Goal: Obtain resource: Download file/media

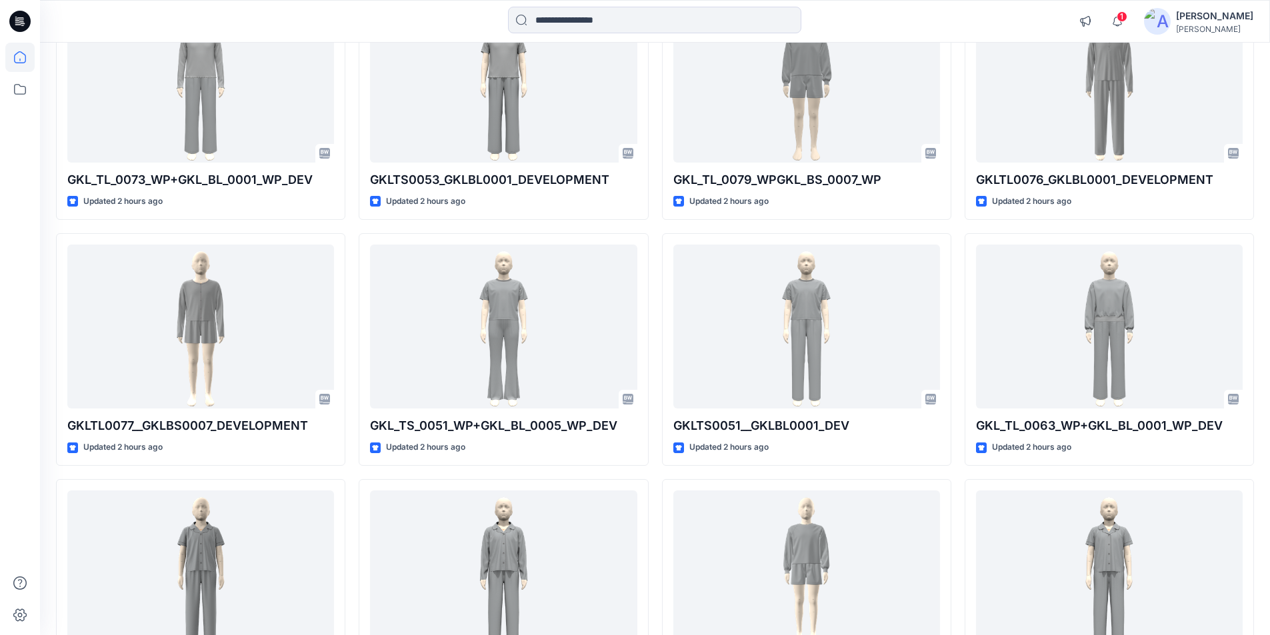
scroll to position [267, 0]
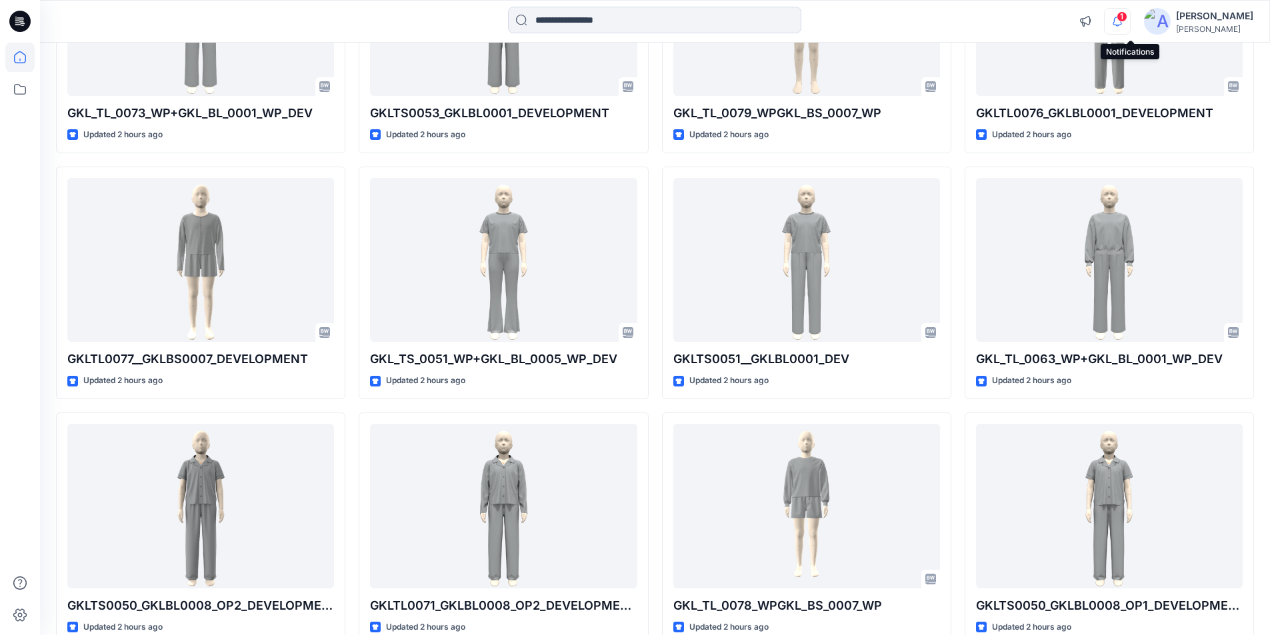
click at [1125, 19] on icon "button" at bounding box center [1117, 21] width 25 height 27
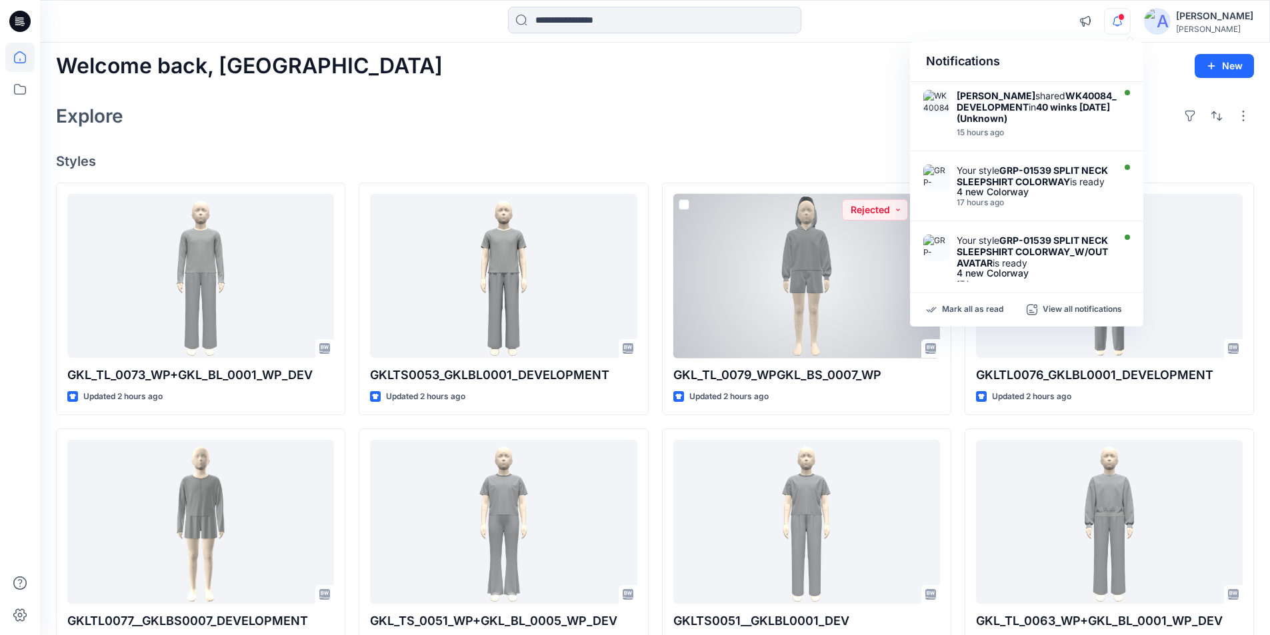
scroll to position [0, 0]
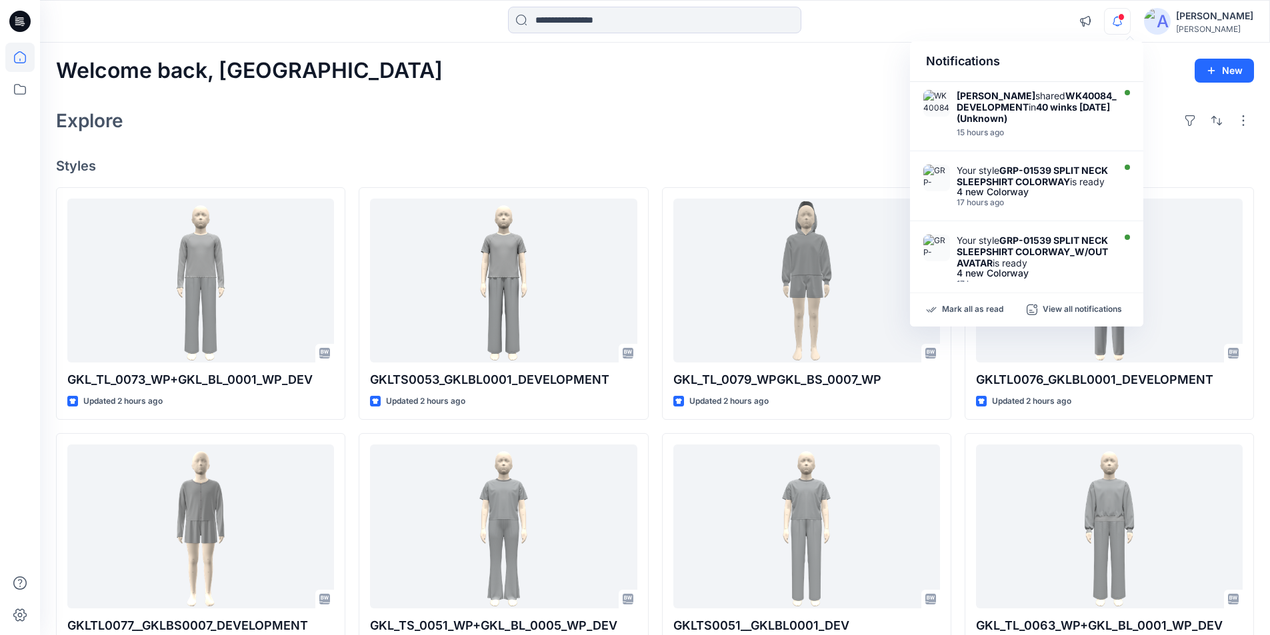
click at [906, 26] on div at bounding box center [654, 21] width 615 height 29
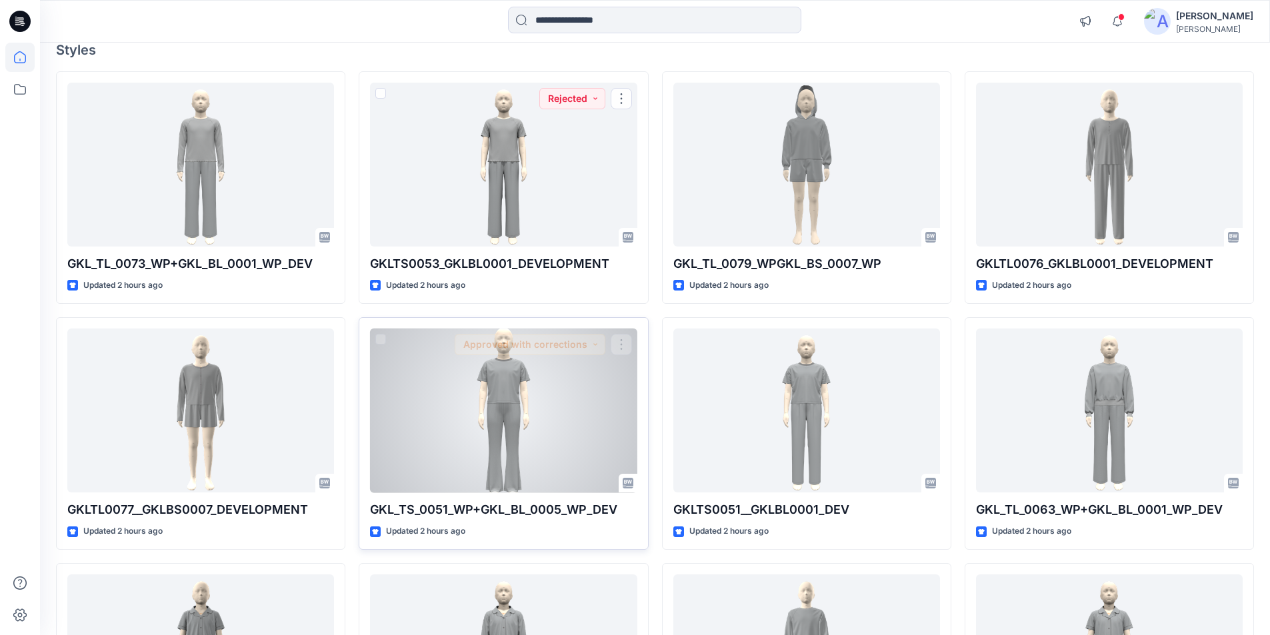
scroll to position [200, 0]
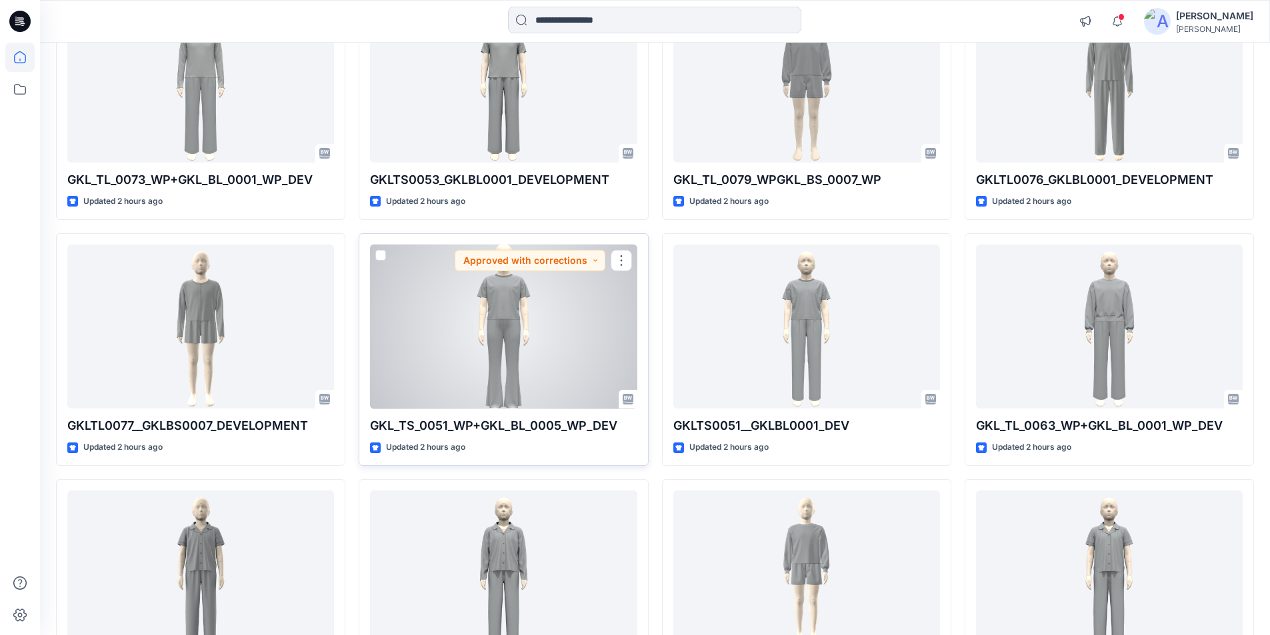
click at [476, 319] on div at bounding box center [503, 327] width 267 height 165
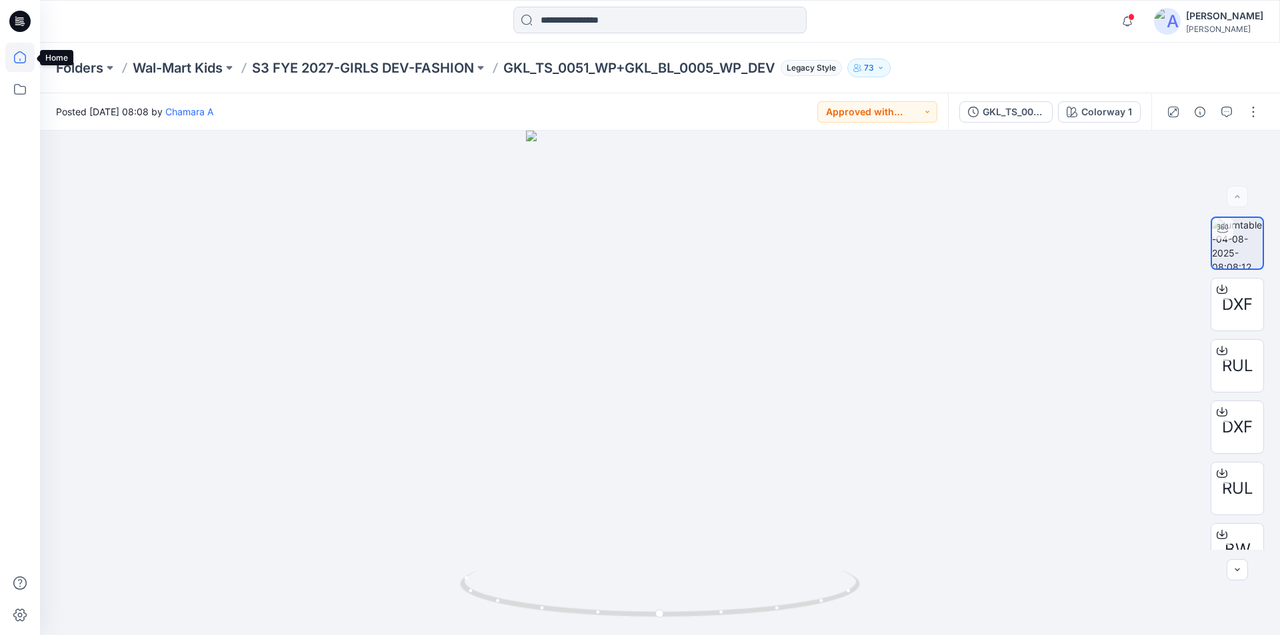
click at [24, 58] on icon at bounding box center [19, 57] width 29 height 29
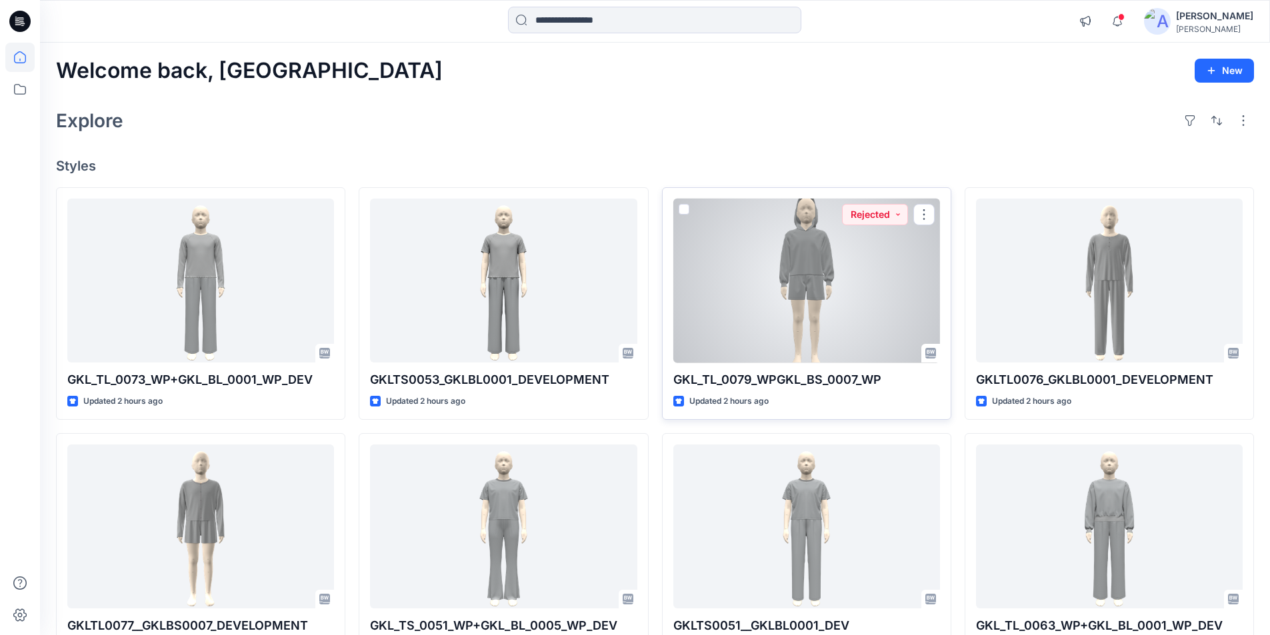
scroll to position [200, 0]
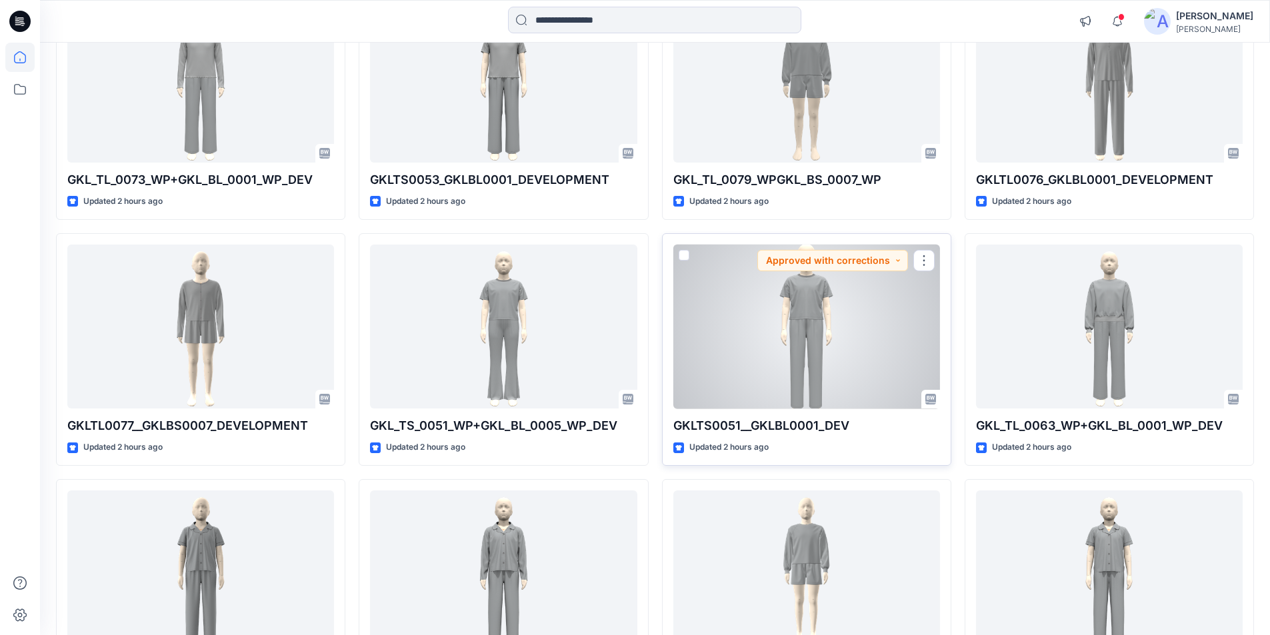
click at [860, 341] on div at bounding box center [806, 327] width 267 height 165
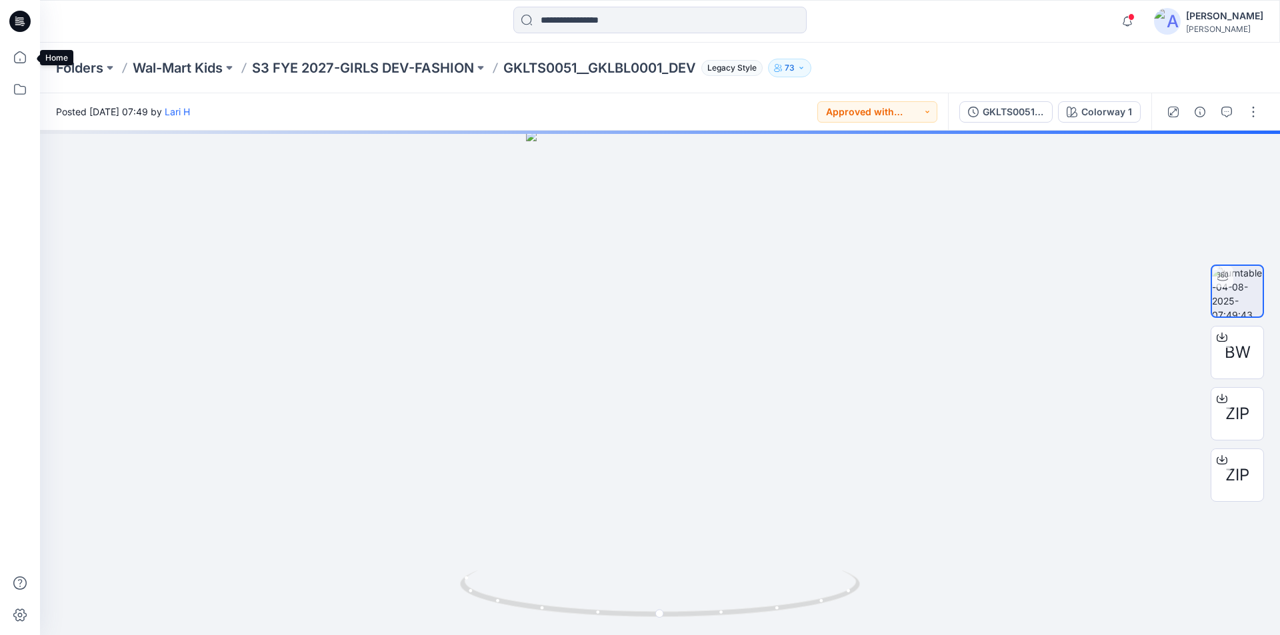
drag, startPoint x: 19, startPoint y: 57, endPoint x: 37, endPoint y: 65, distance: 19.1
click at [19, 57] on icon at bounding box center [19, 57] width 29 height 29
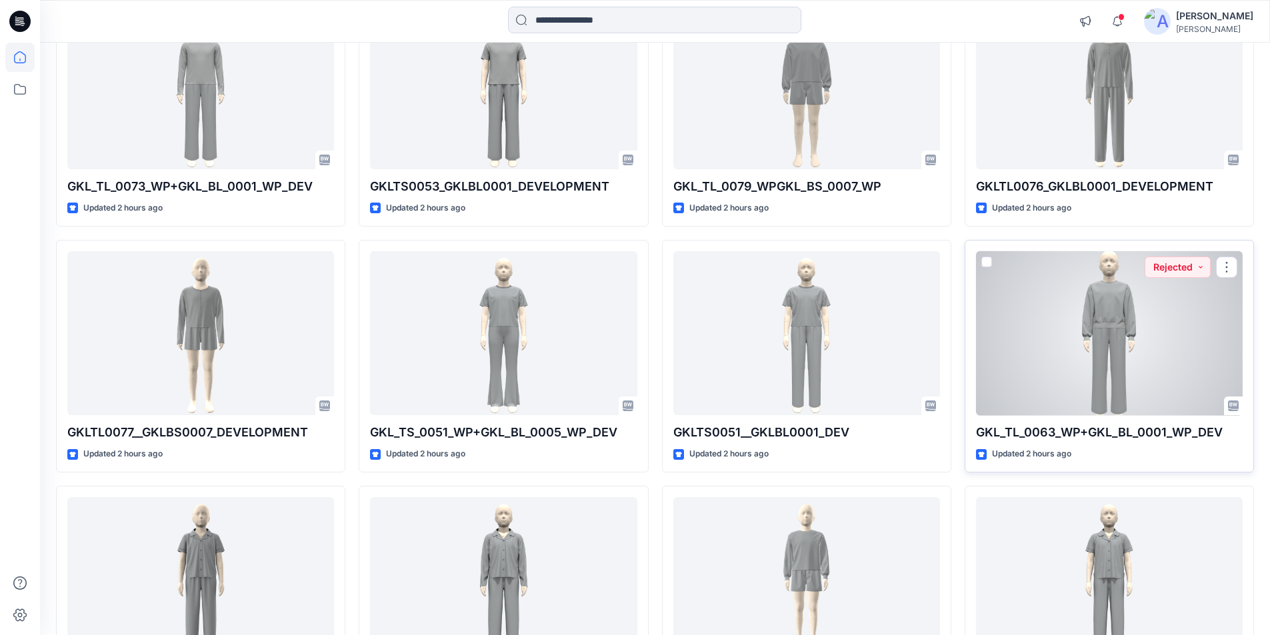
scroll to position [200, 0]
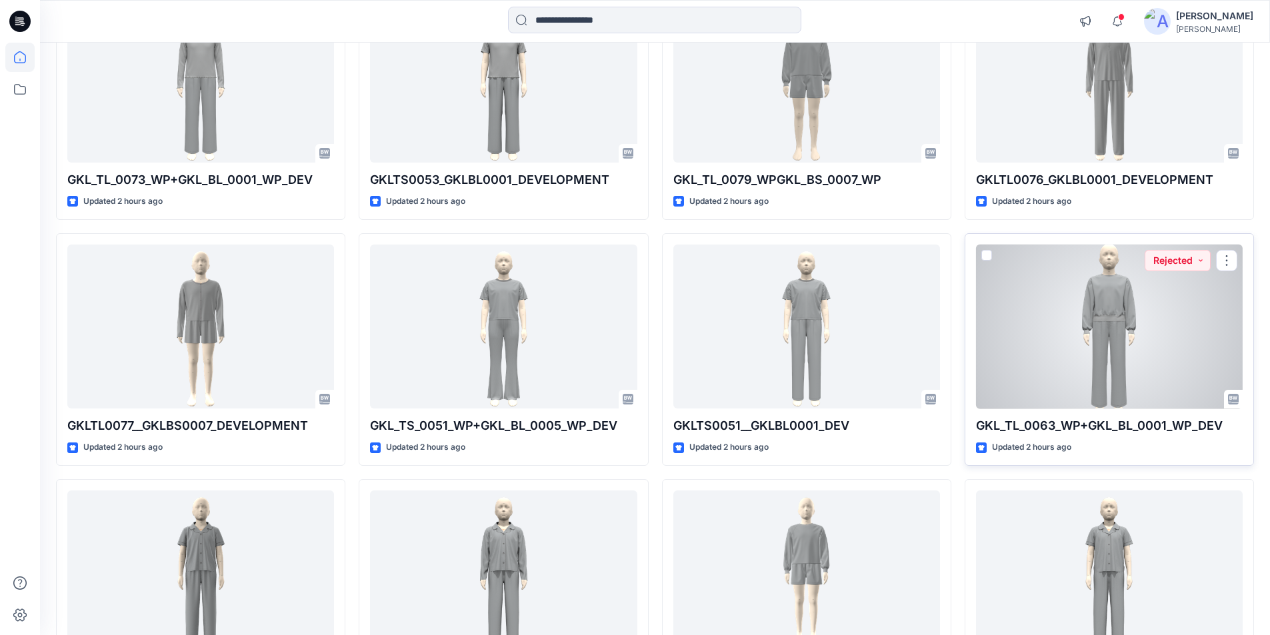
click at [1116, 357] on div at bounding box center [1109, 327] width 267 height 165
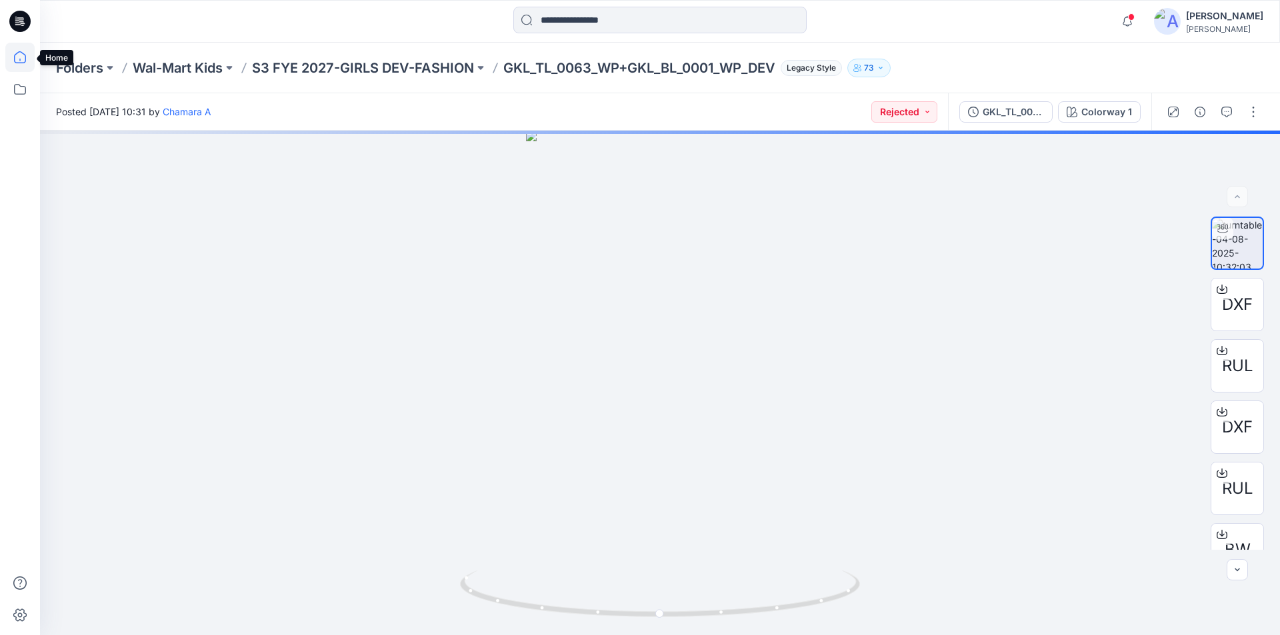
click at [19, 61] on icon at bounding box center [19, 57] width 29 height 29
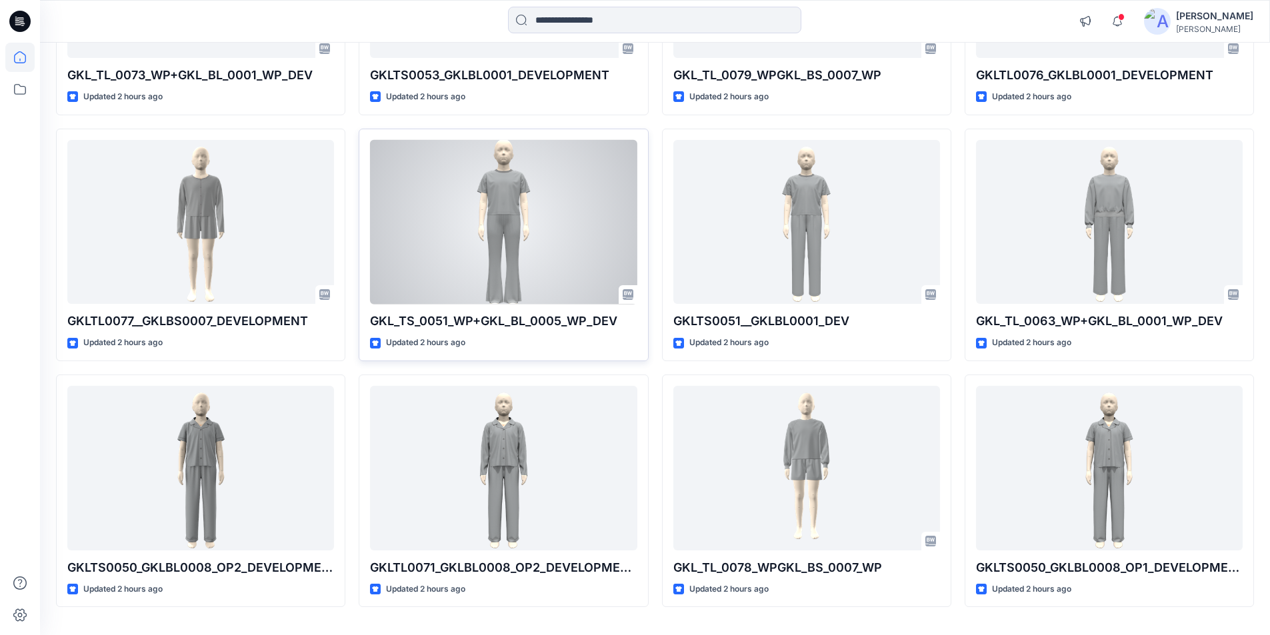
scroll to position [341, 0]
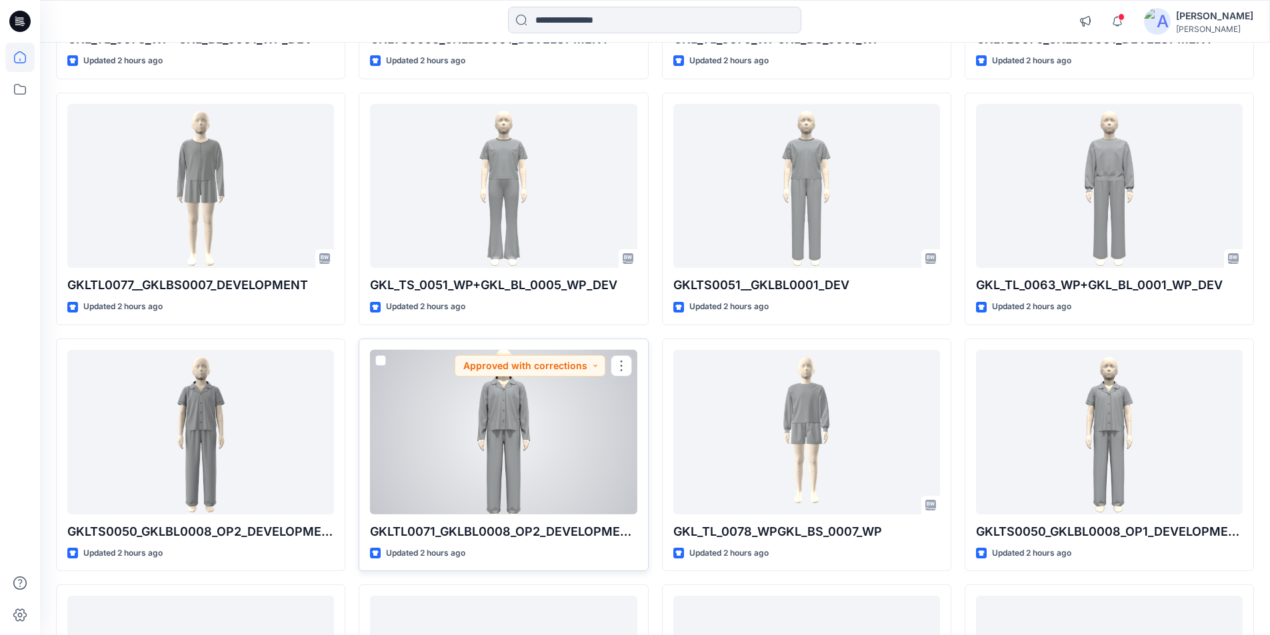
click at [483, 444] on div at bounding box center [503, 432] width 267 height 165
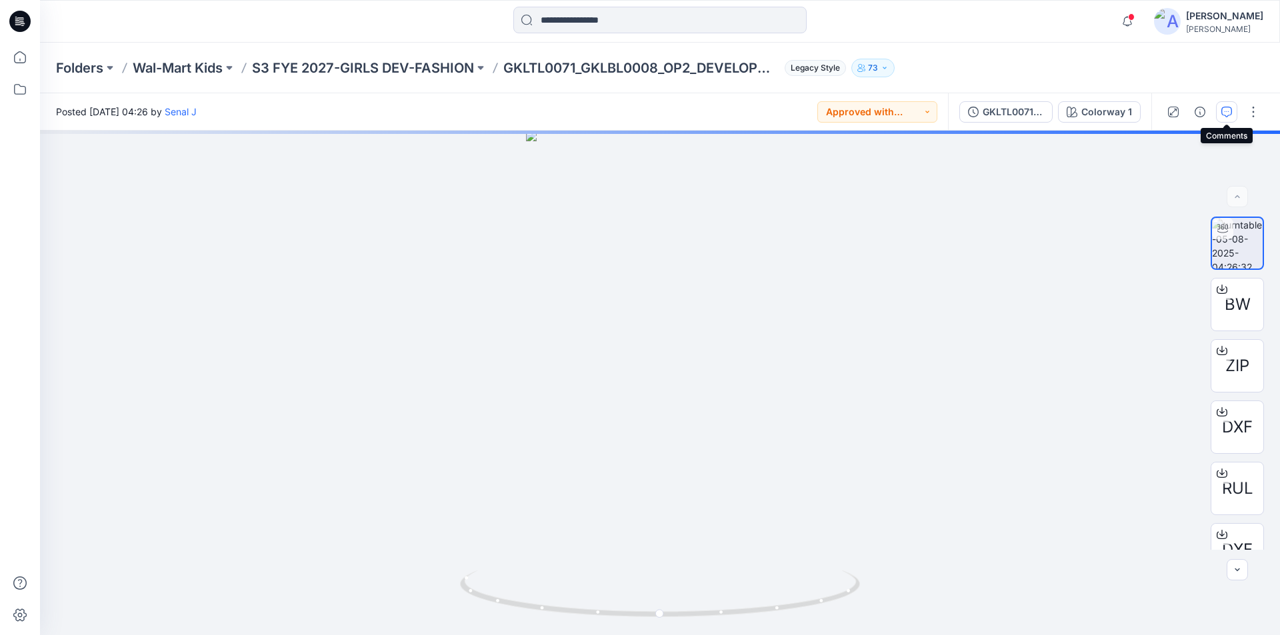
click at [1221, 112] on button "button" at bounding box center [1226, 111] width 21 height 21
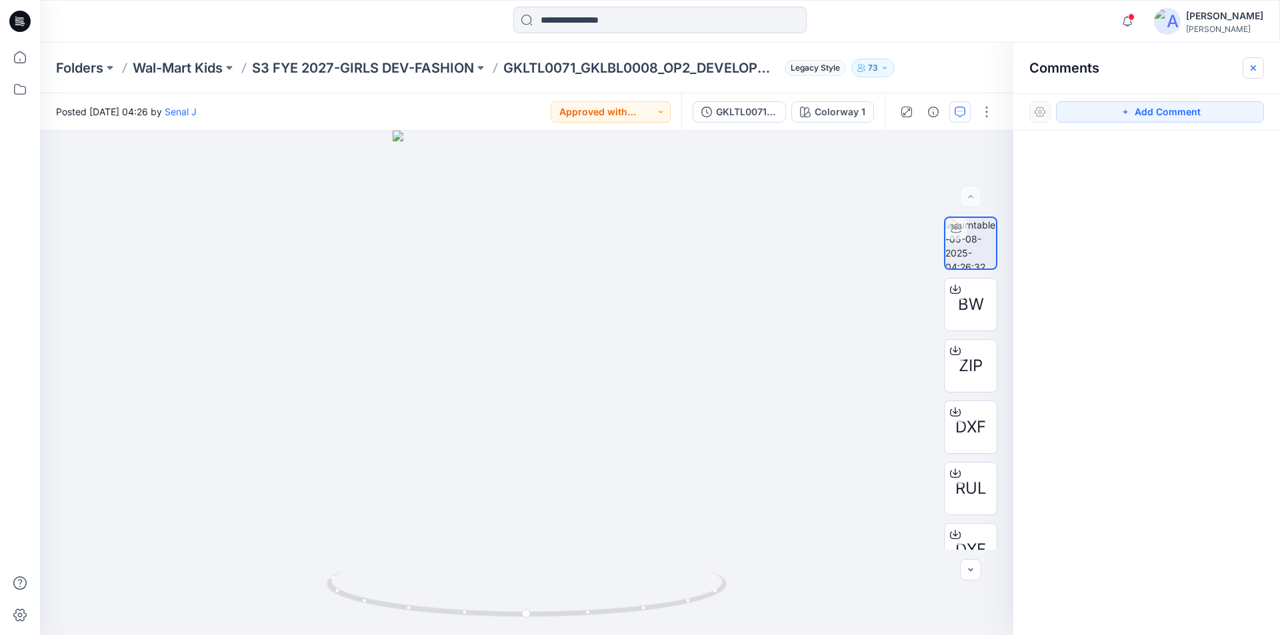
click at [1253, 66] on icon "button" at bounding box center [1253, 68] width 11 height 11
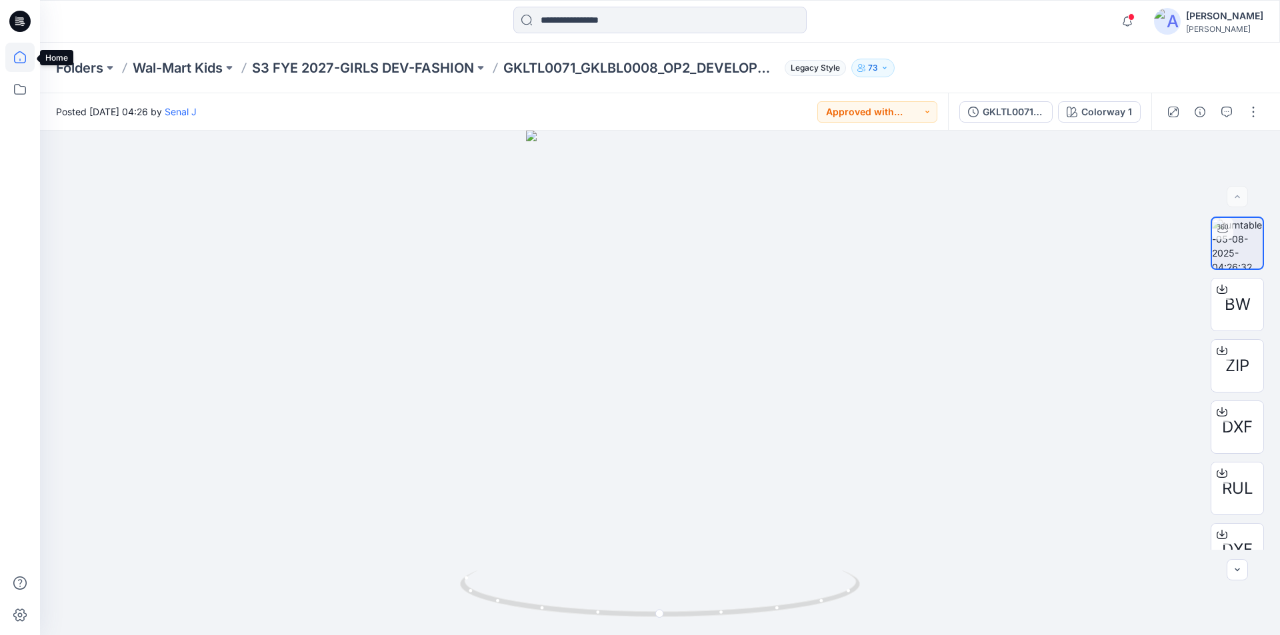
click at [15, 59] on icon at bounding box center [20, 57] width 12 height 12
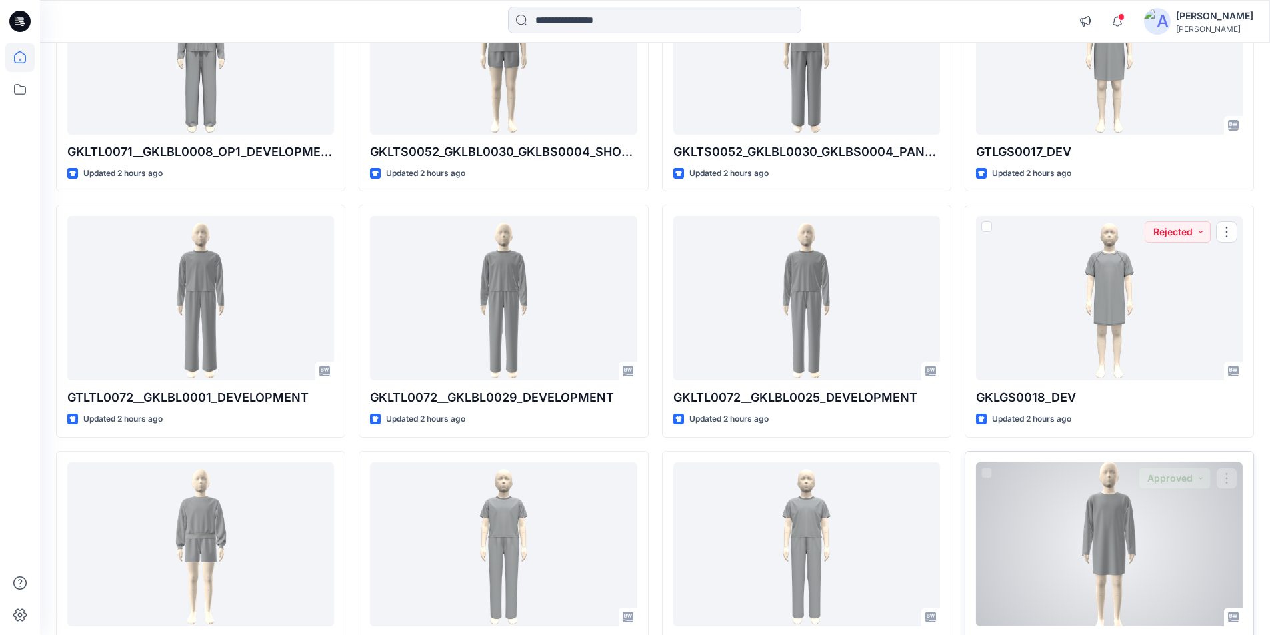
scroll to position [1067, 0]
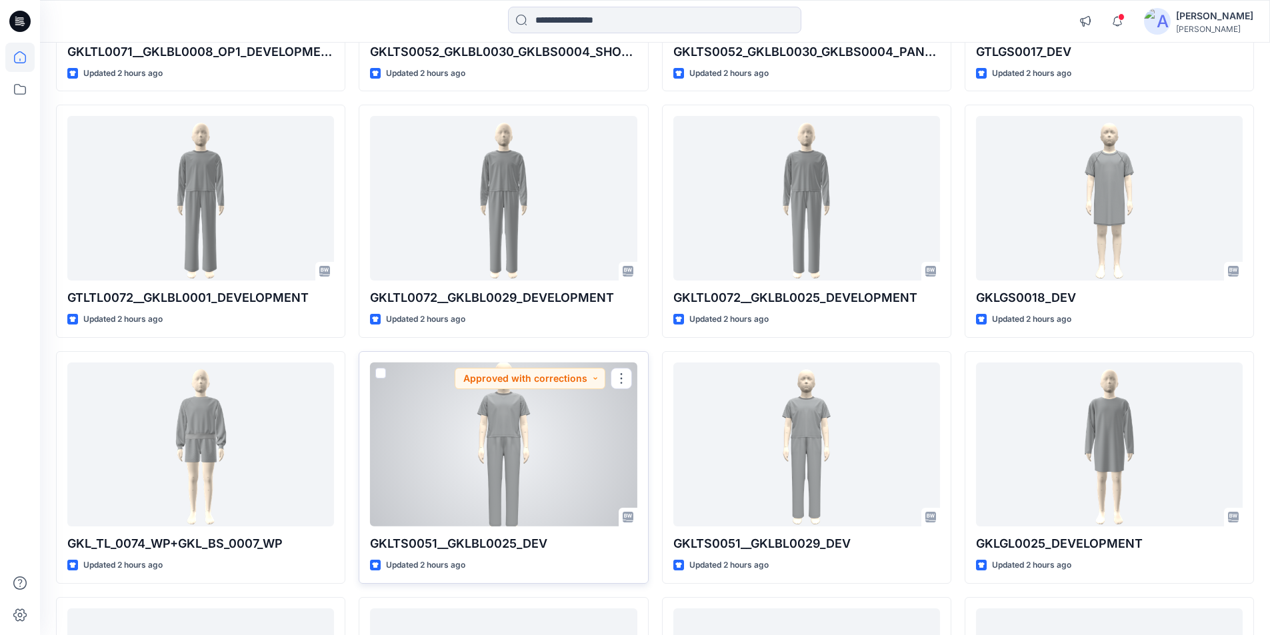
click at [453, 472] on div at bounding box center [503, 445] width 267 height 165
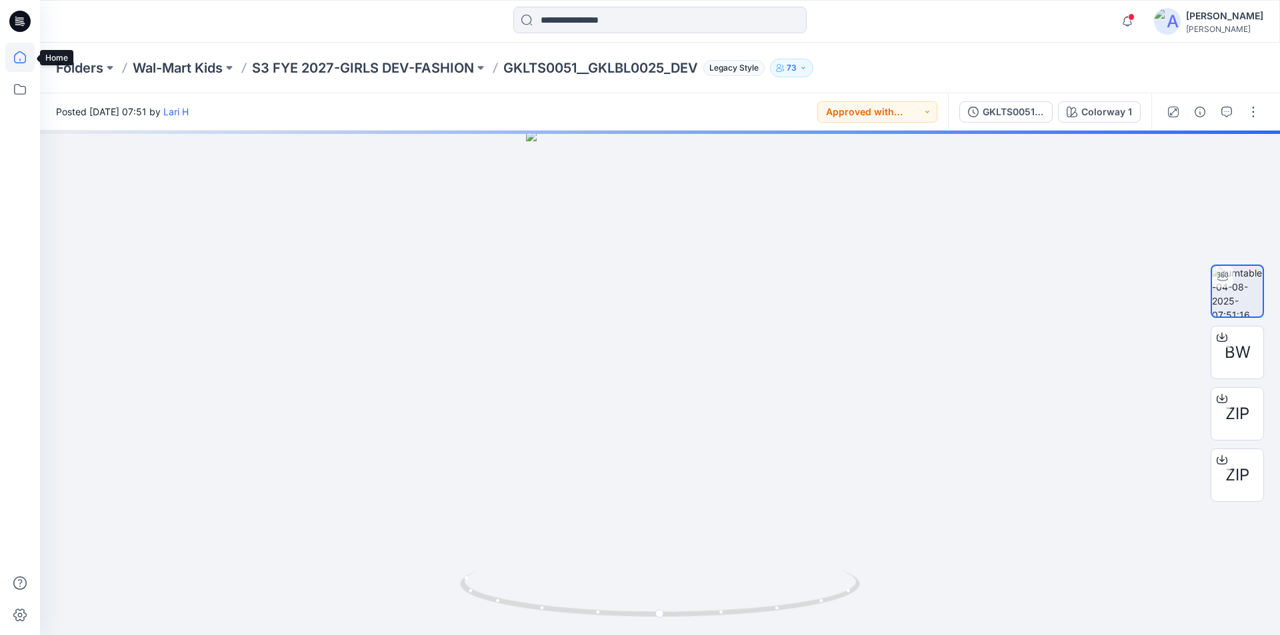
click at [21, 59] on icon at bounding box center [19, 57] width 29 height 29
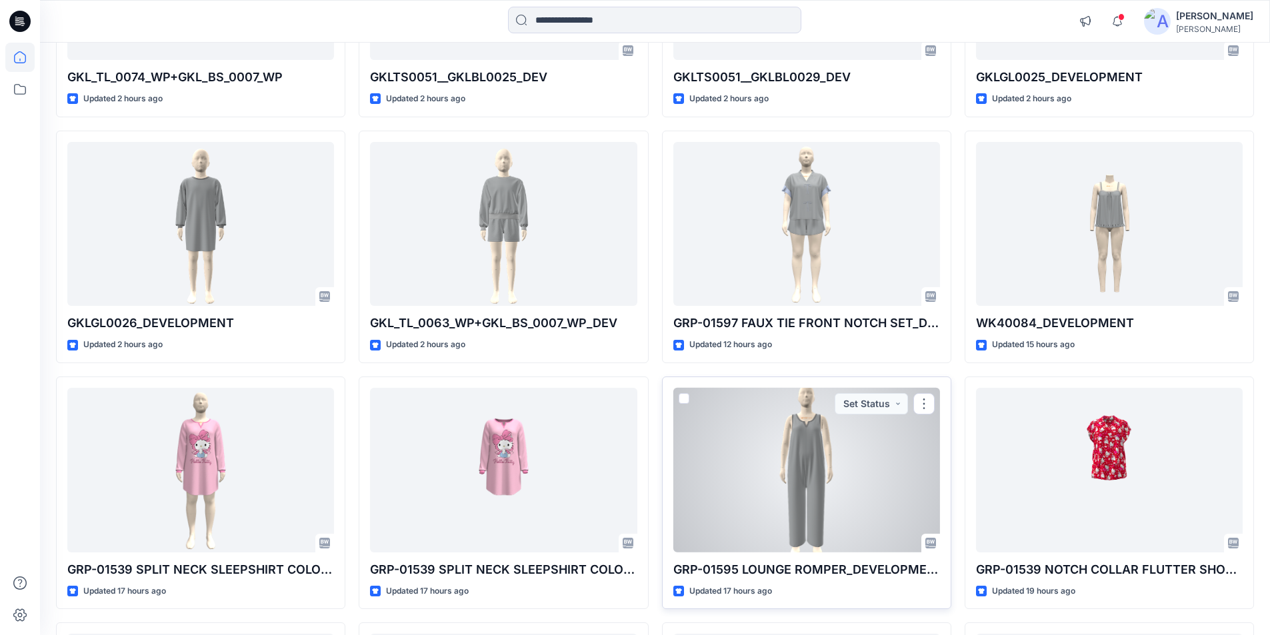
scroll to position [1467, 0]
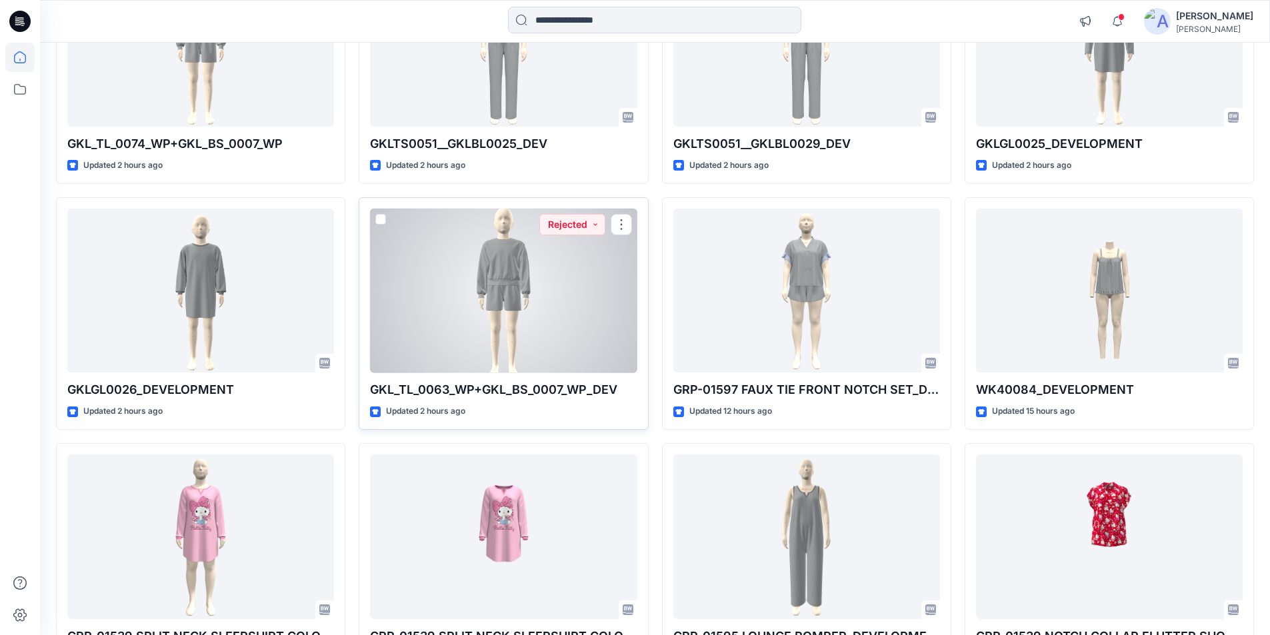
click at [498, 299] on div at bounding box center [503, 291] width 267 height 165
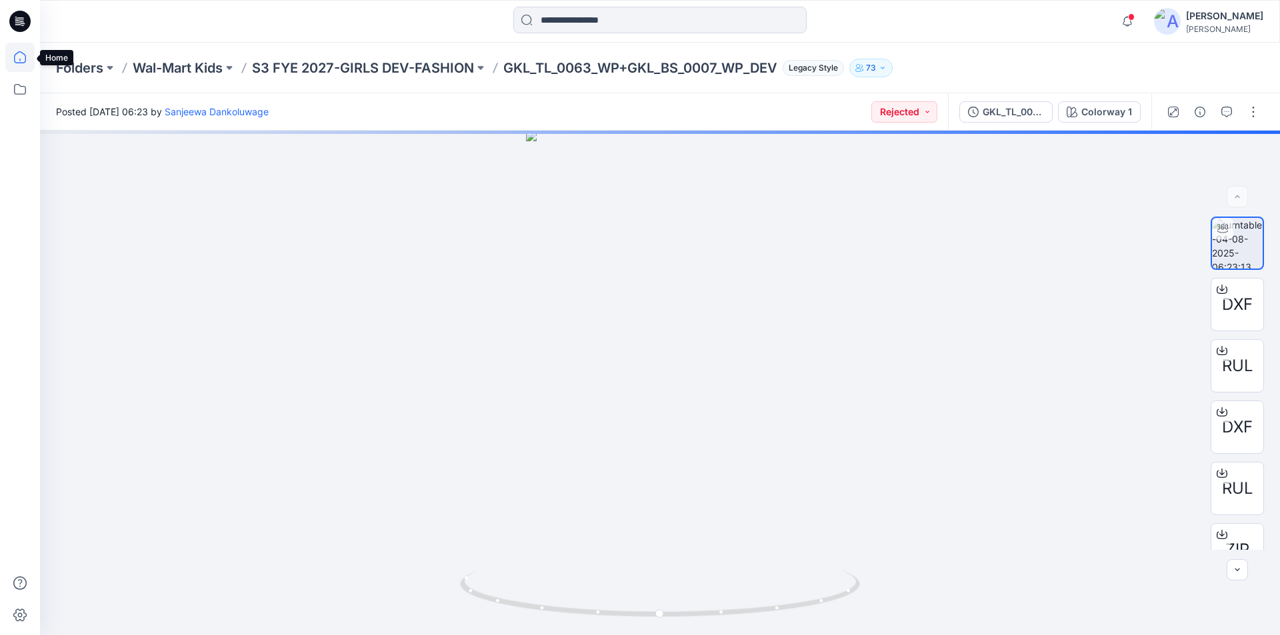
click at [11, 58] on icon at bounding box center [19, 57] width 29 height 29
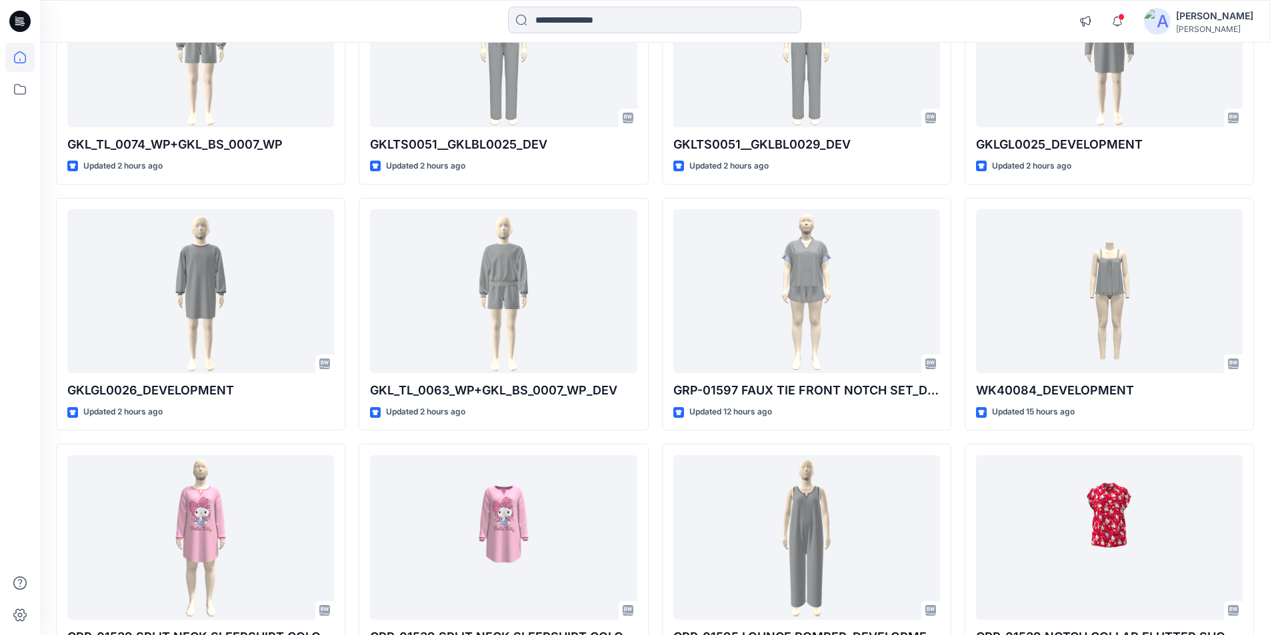
scroll to position [1467, 0]
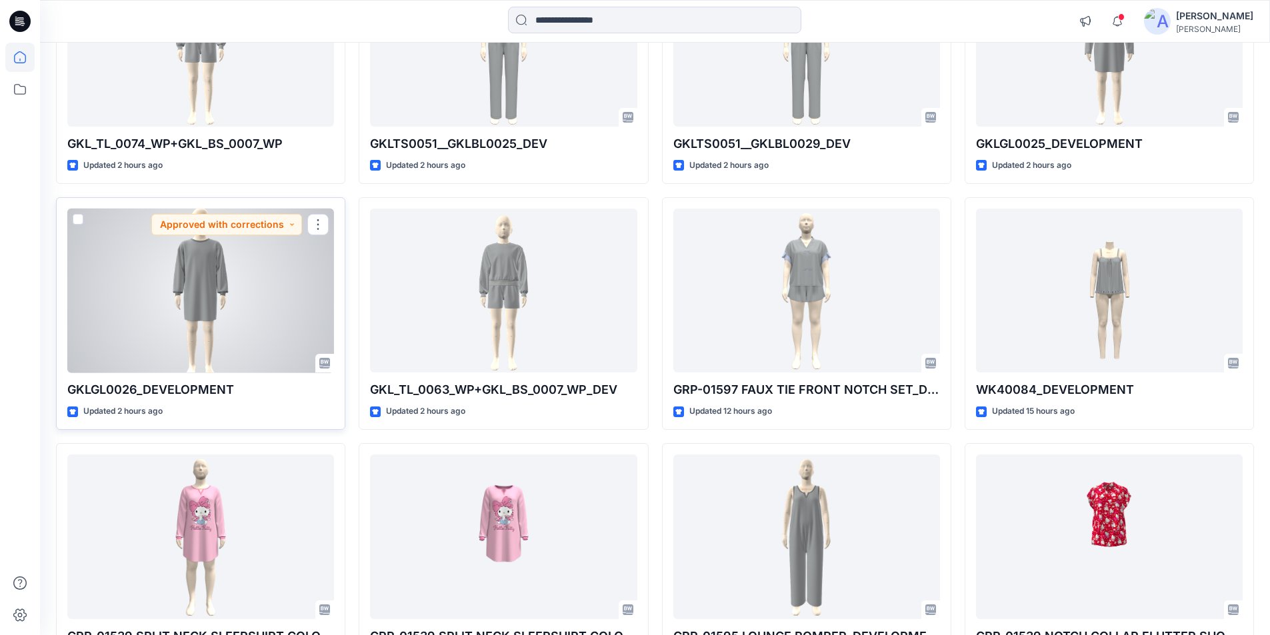
click at [193, 355] on div at bounding box center [200, 291] width 267 height 165
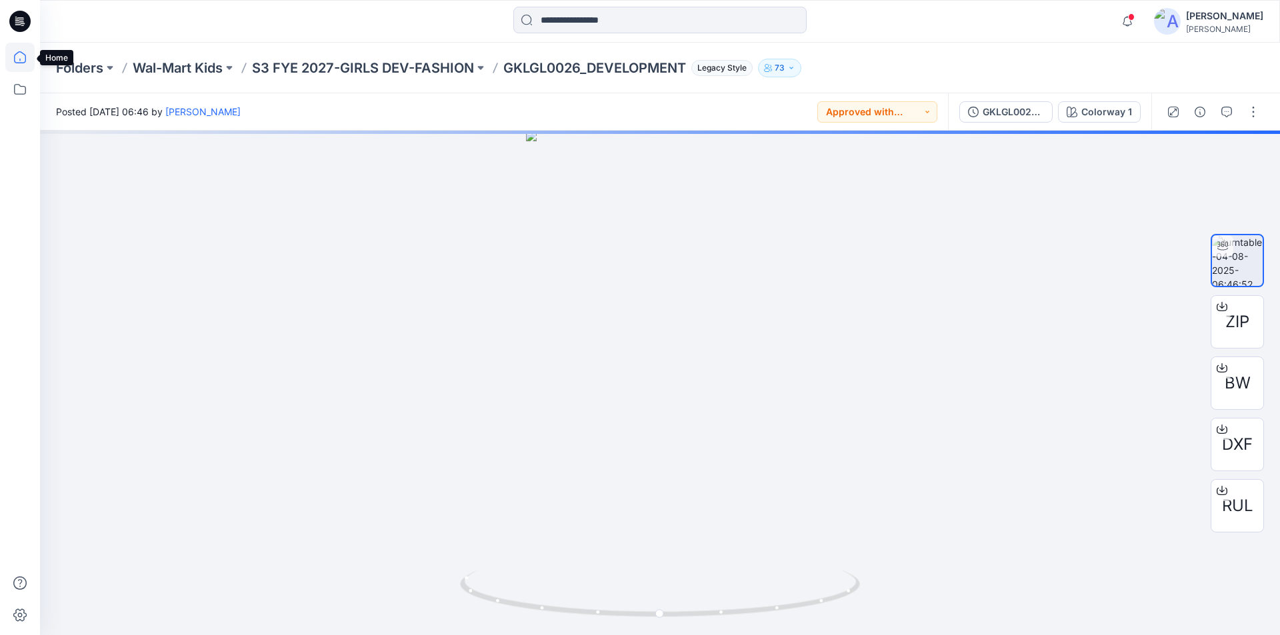
click at [16, 57] on icon at bounding box center [19, 57] width 29 height 29
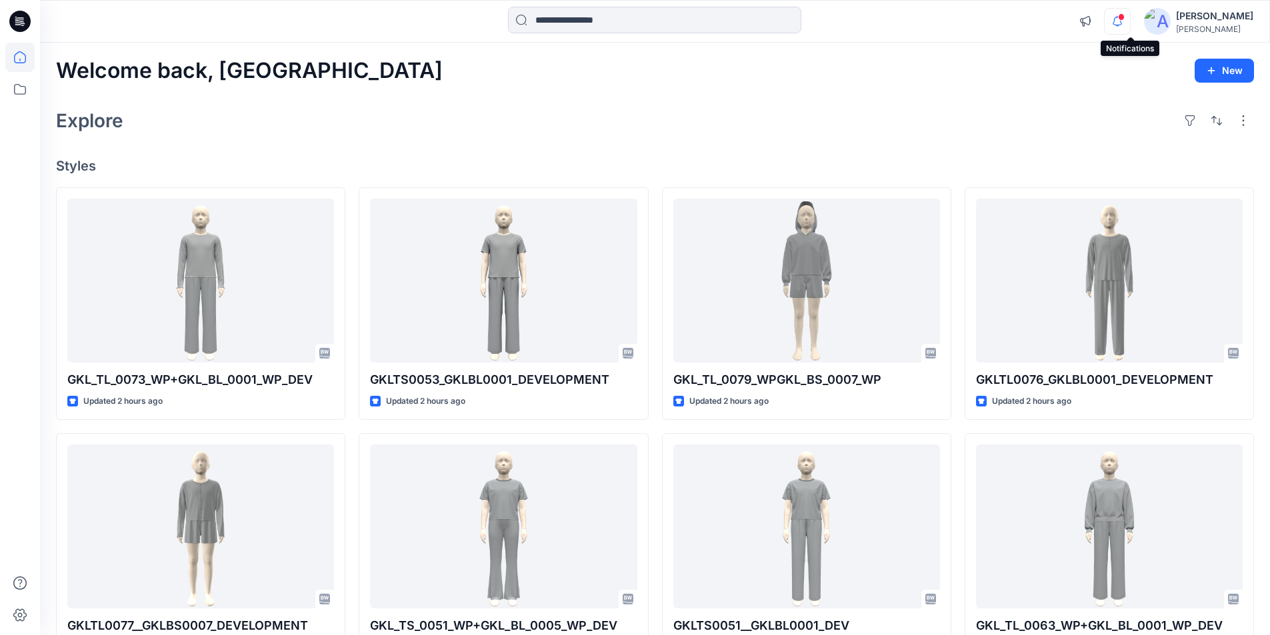
click at [1128, 16] on icon "button" at bounding box center [1117, 21] width 25 height 27
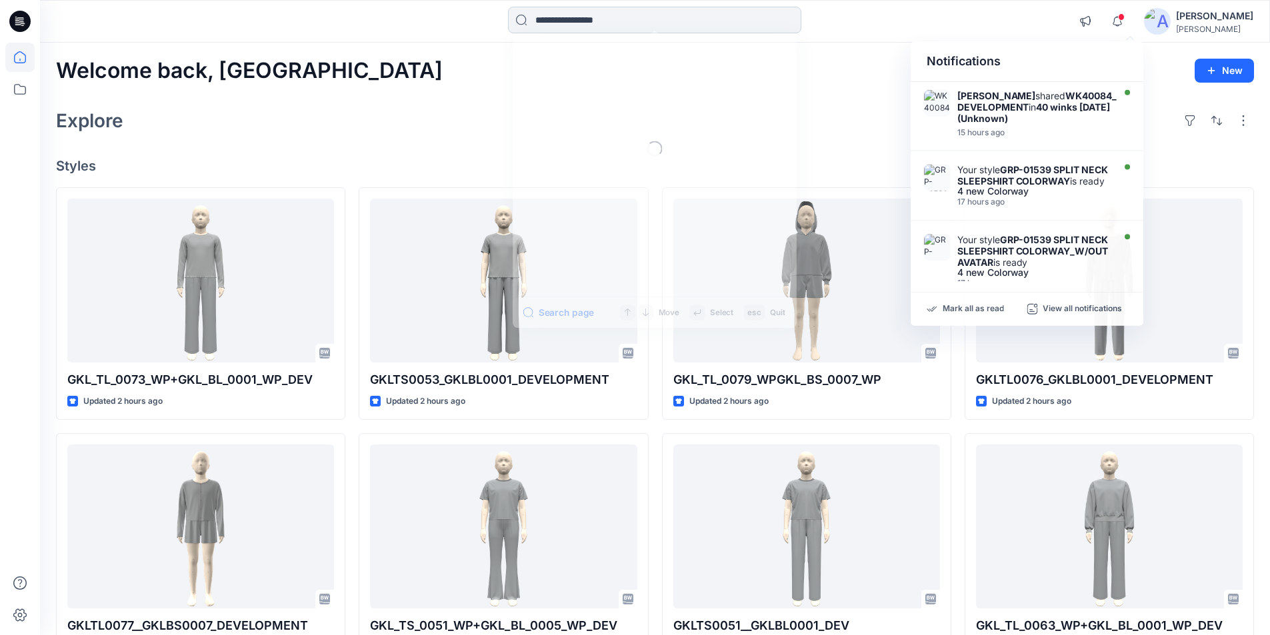
click at [628, 18] on input at bounding box center [654, 20] width 293 height 27
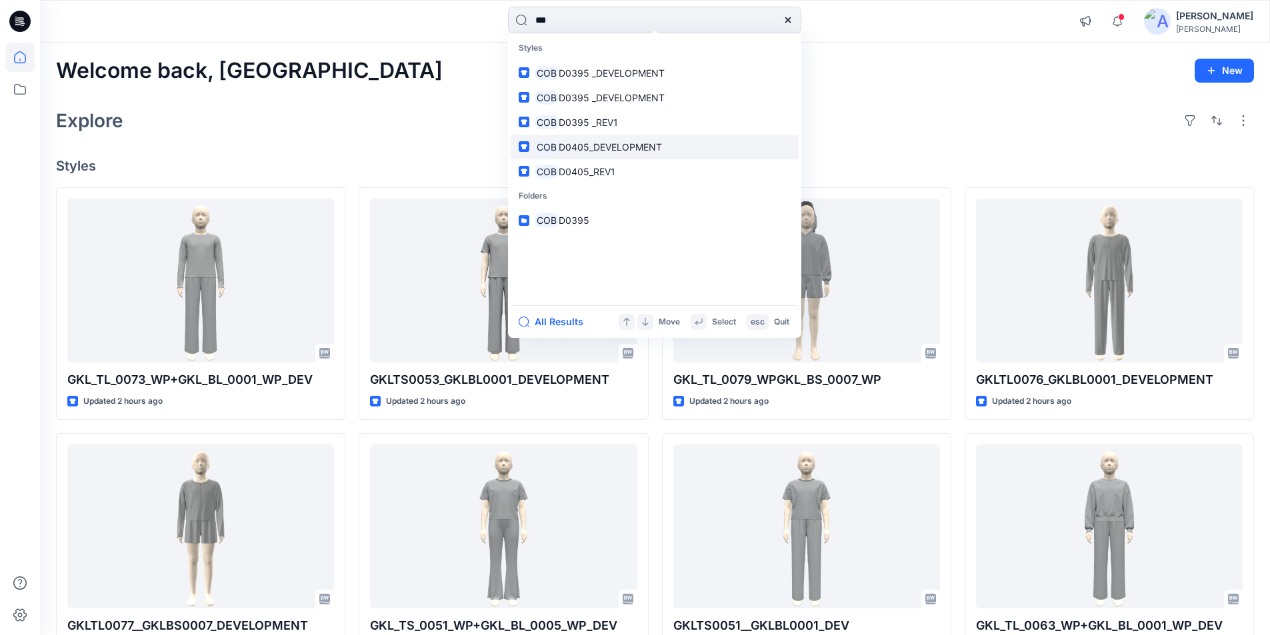
type input "***"
click at [615, 145] on span "D0405_DEVELOPMENT" at bounding box center [610, 146] width 103 height 11
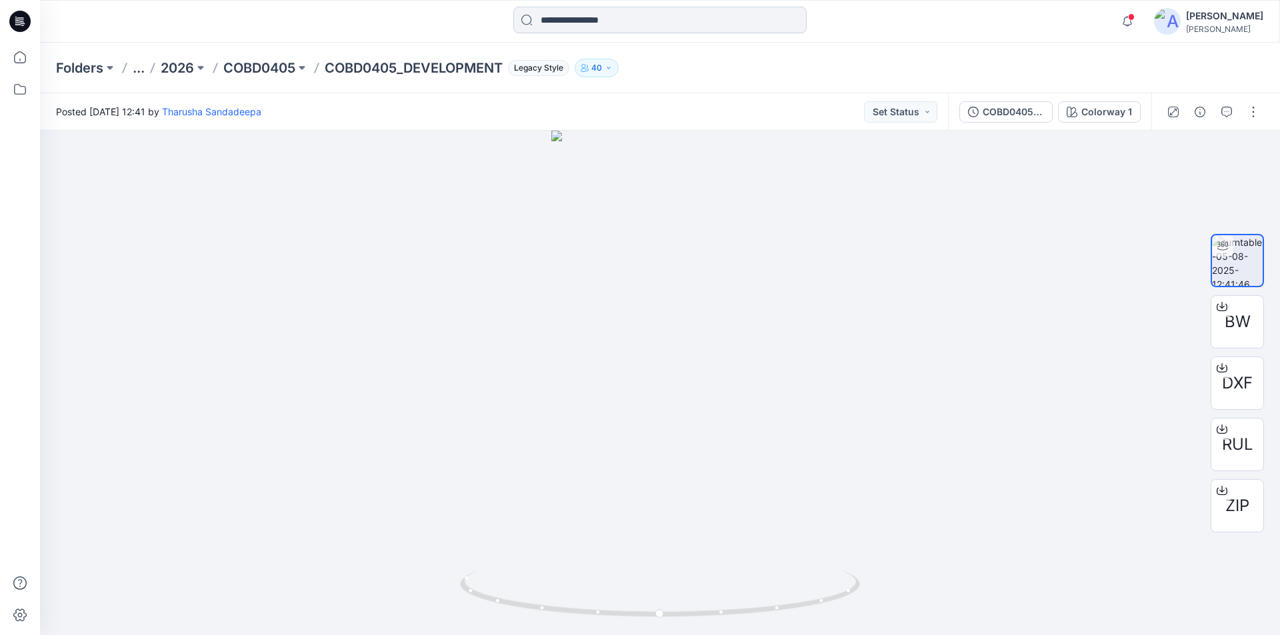
click at [556, 17] on input at bounding box center [659, 20] width 293 height 27
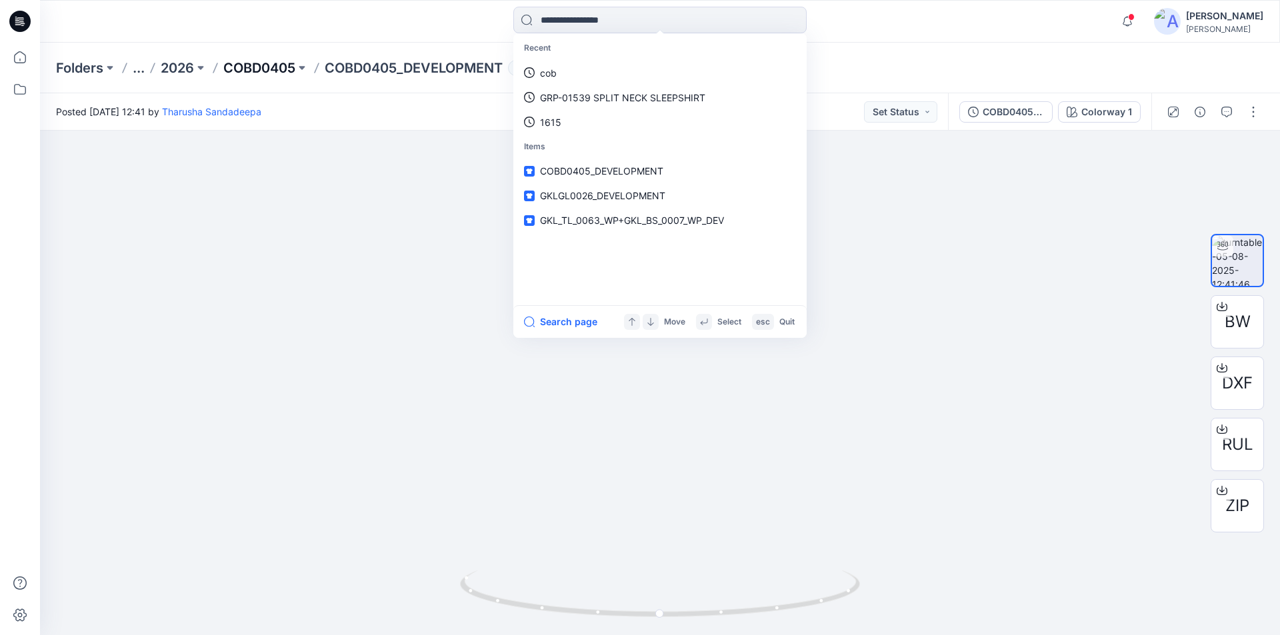
click at [258, 67] on p "COBD0405" at bounding box center [259, 68] width 72 height 19
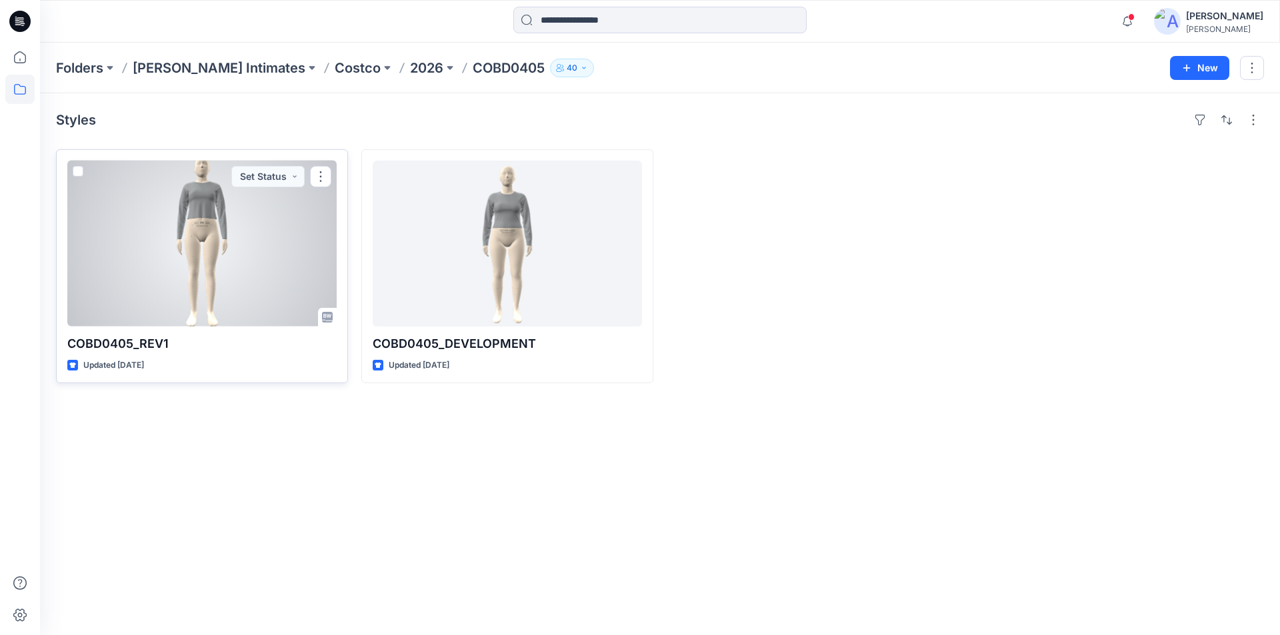
click at [265, 238] on div at bounding box center [201, 244] width 269 height 166
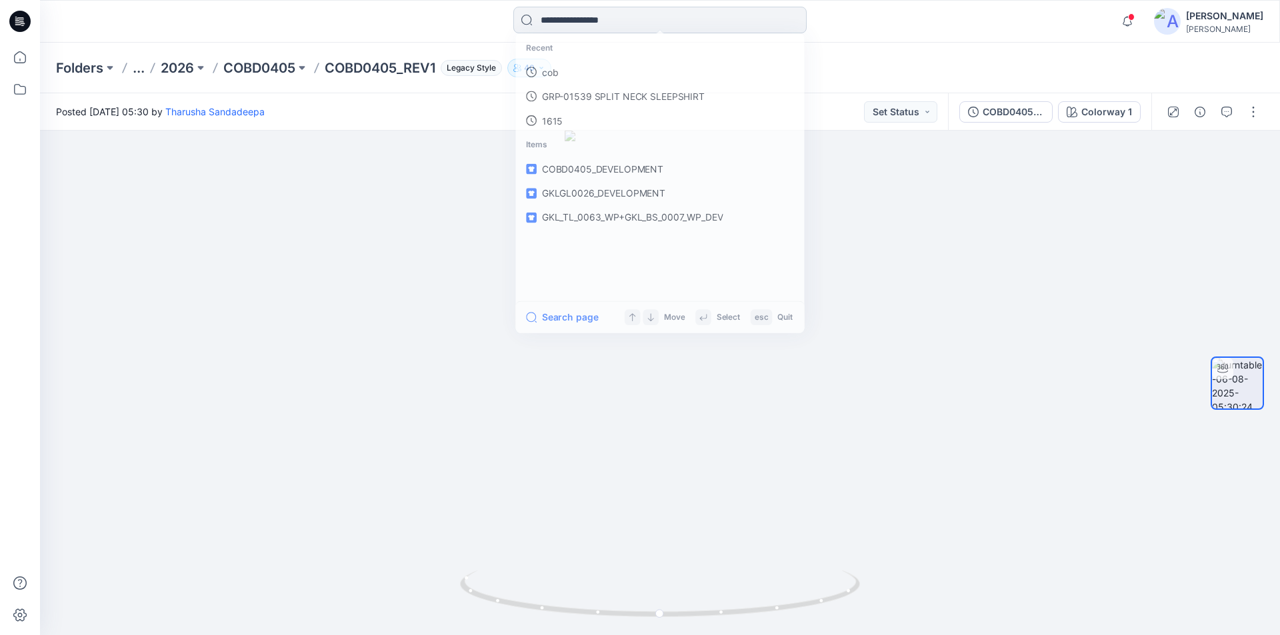
click at [559, 22] on input at bounding box center [659, 20] width 293 height 27
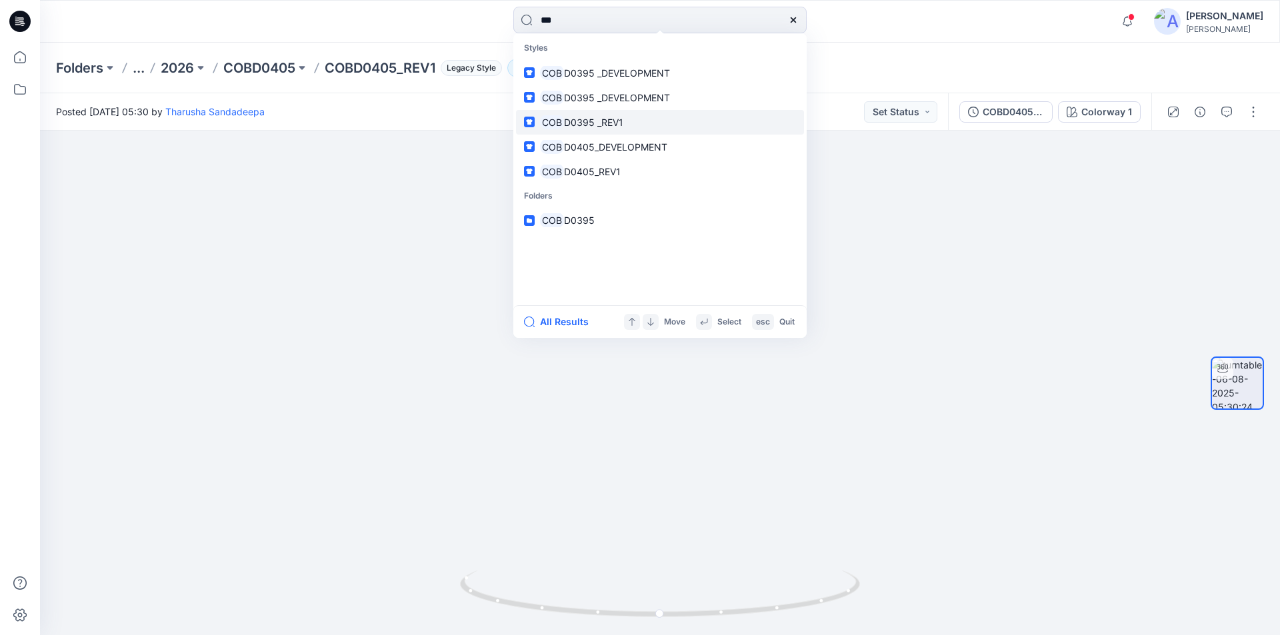
type input "***"
click at [577, 121] on span "D0395 _REV1" at bounding box center [593, 122] width 59 height 11
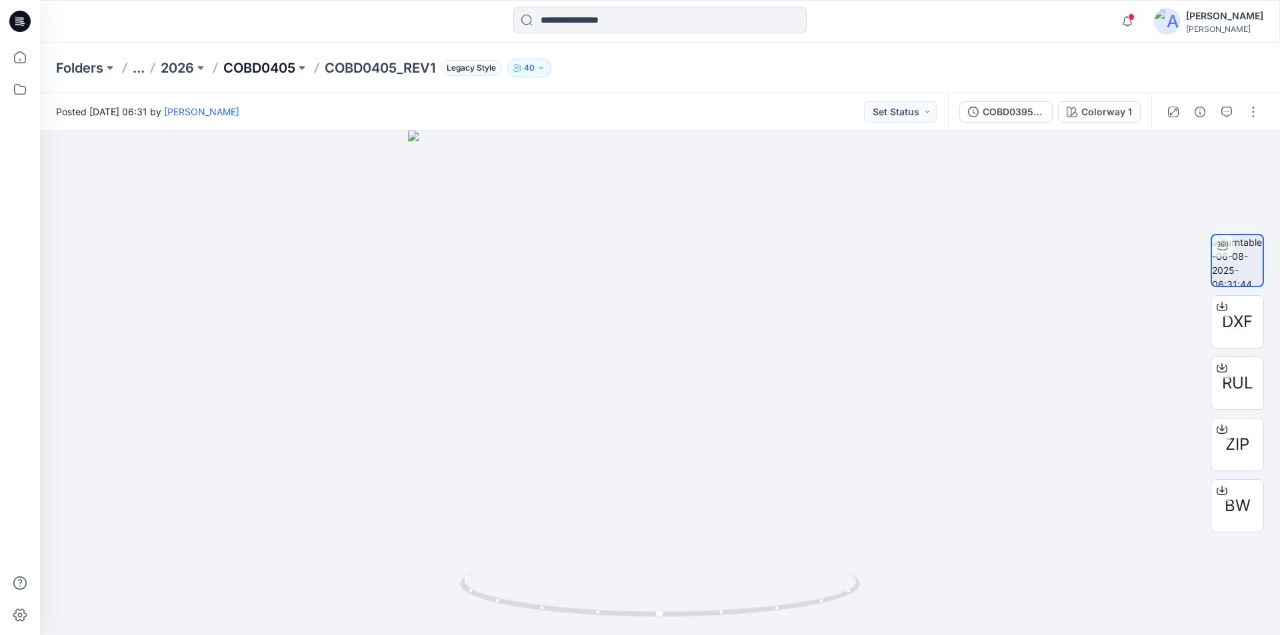
click at [264, 73] on p "COBD0405" at bounding box center [259, 68] width 72 height 19
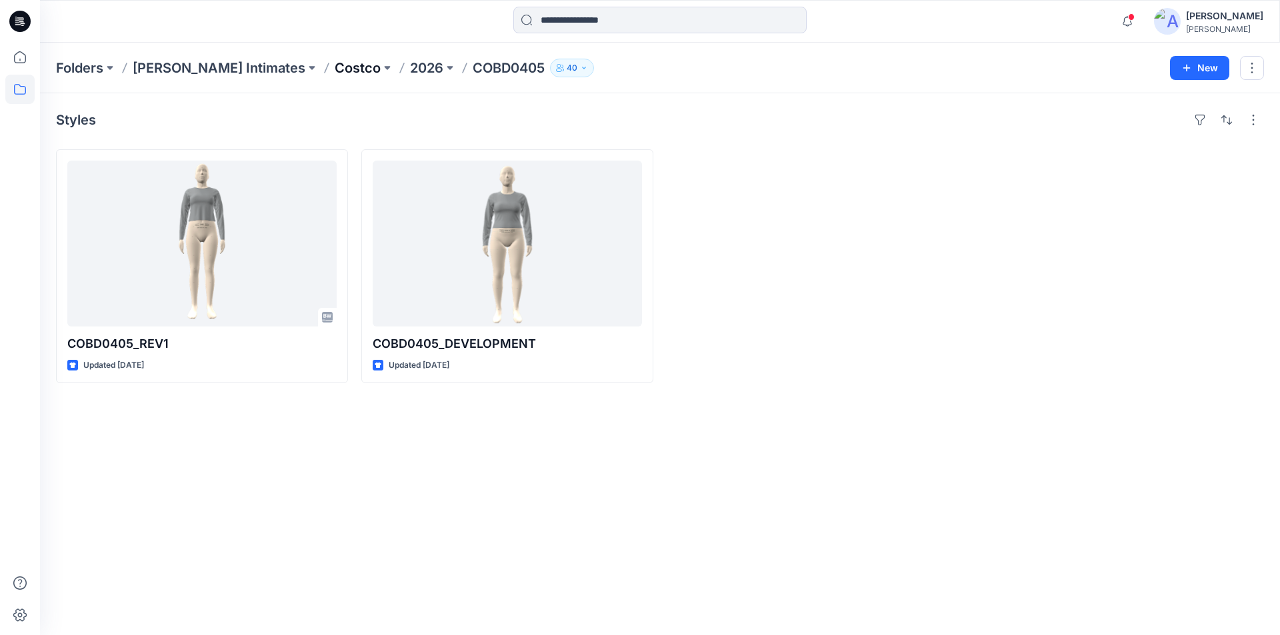
click at [335, 68] on p "Costco" at bounding box center [358, 68] width 46 height 19
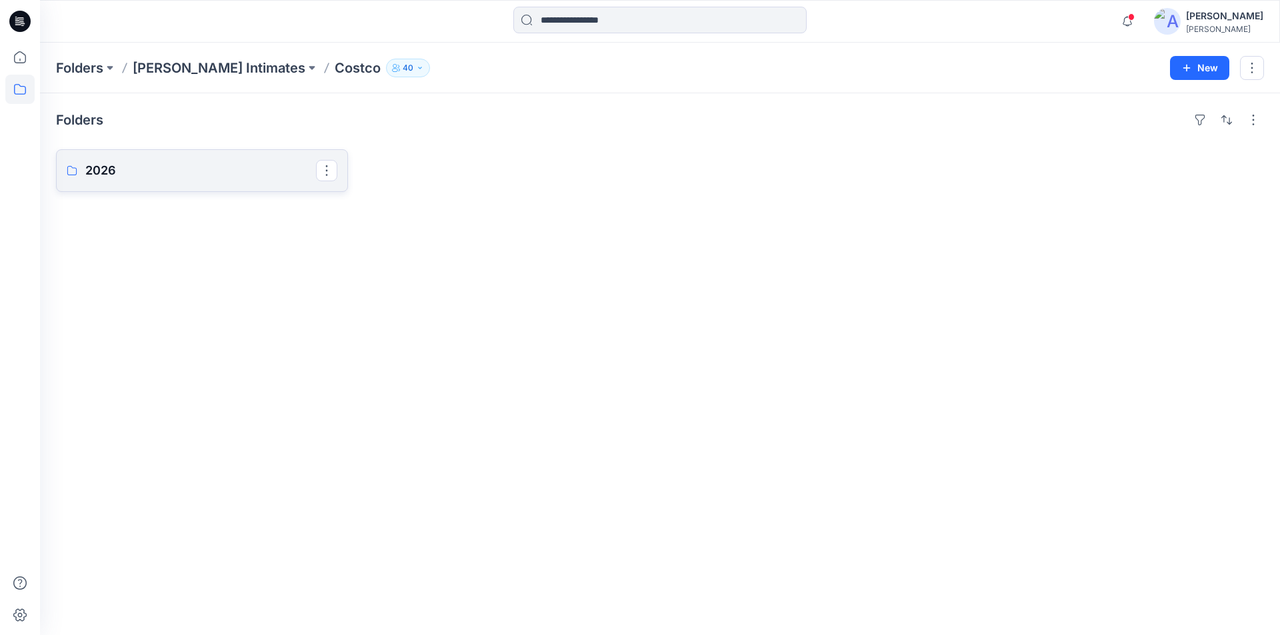
click at [185, 169] on p "2026" at bounding box center [200, 170] width 231 height 19
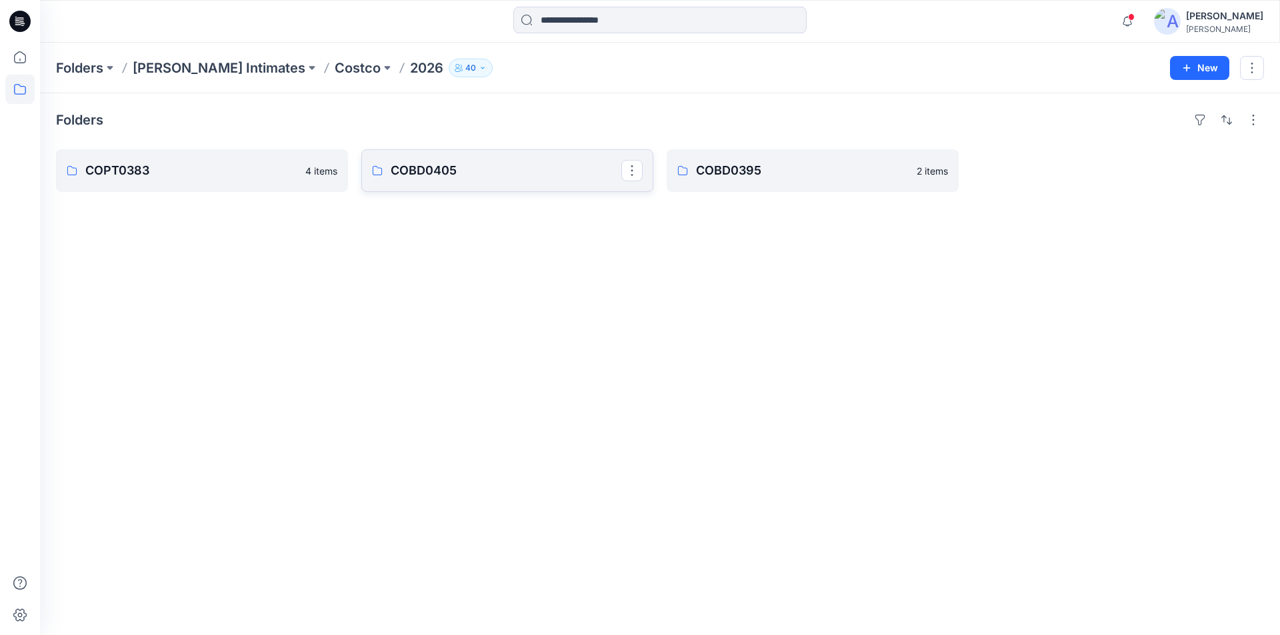
click at [496, 178] on p "COBD0405" at bounding box center [506, 170] width 231 height 19
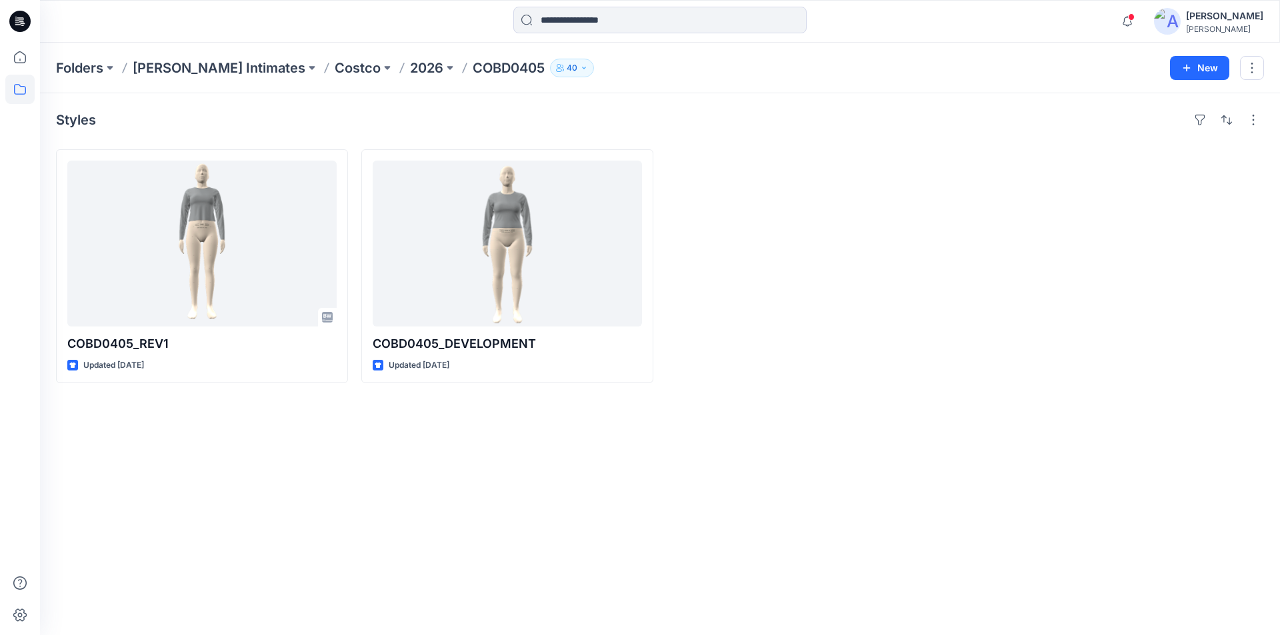
click at [473, 69] on p "COBD0405" at bounding box center [509, 68] width 72 height 19
click at [410, 69] on p "2026" at bounding box center [426, 68] width 33 height 19
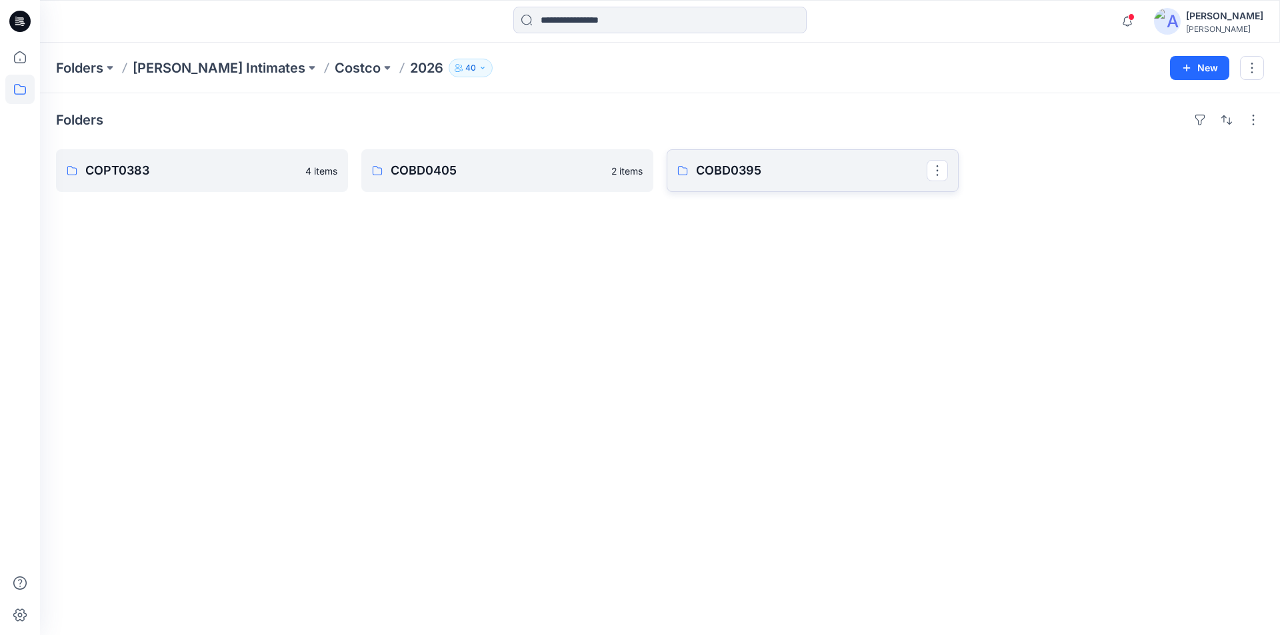
click at [743, 176] on p "COBD0395" at bounding box center [811, 170] width 231 height 19
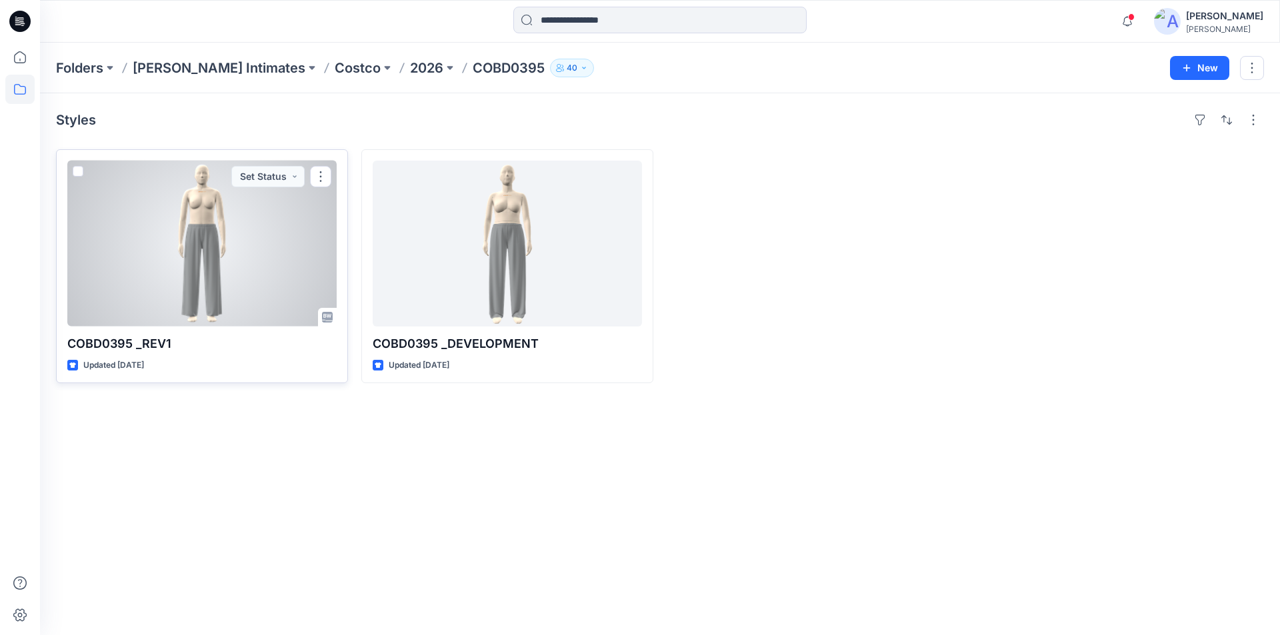
click at [146, 251] on div at bounding box center [201, 244] width 269 height 166
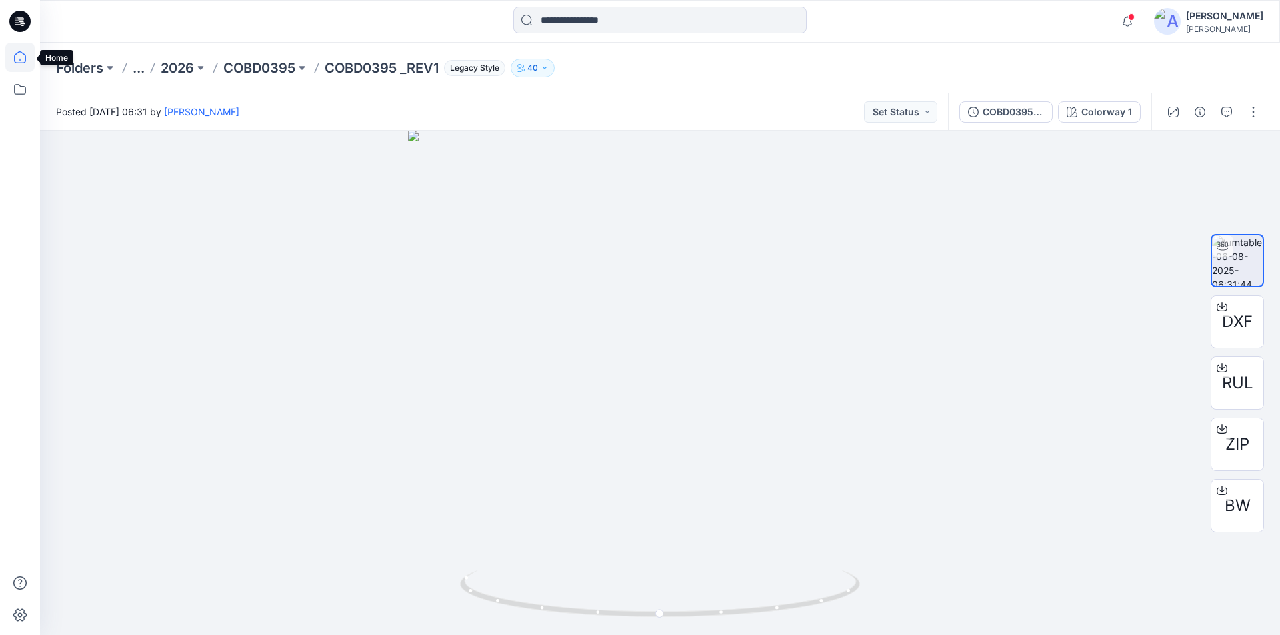
click at [22, 61] on icon at bounding box center [19, 57] width 29 height 29
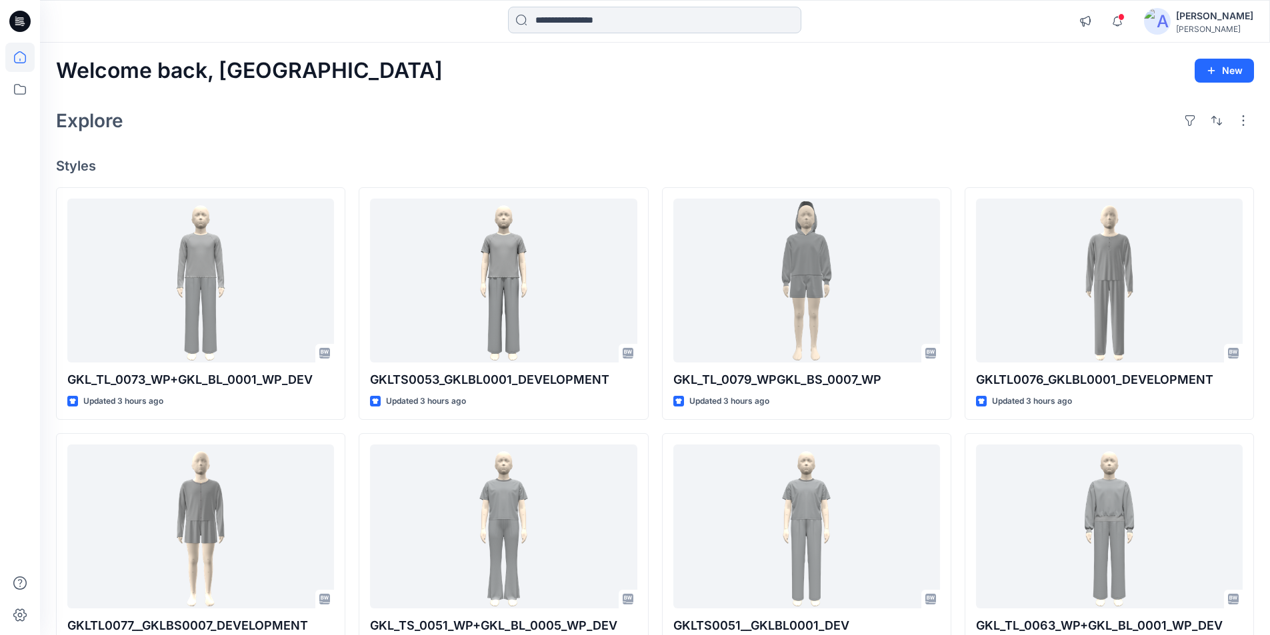
click at [595, 21] on input at bounding box center [654, 20] width 293 height 27
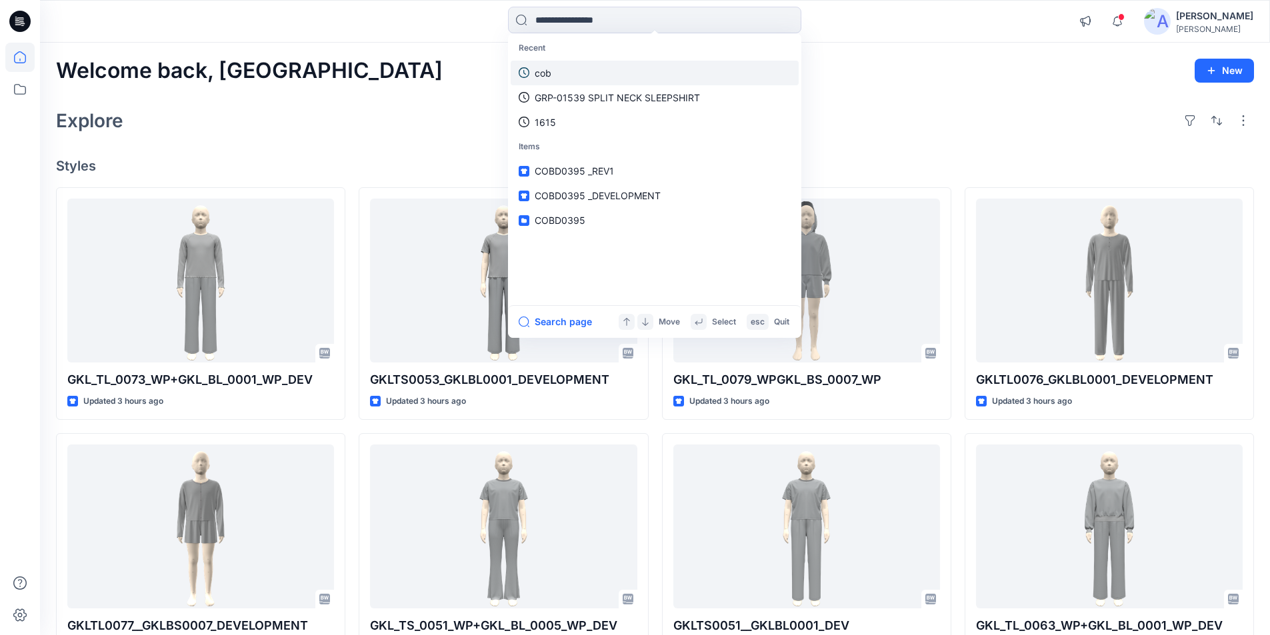
click at [563, 82] on link "cob" at bounding box center [655, 73] width 288 height 25
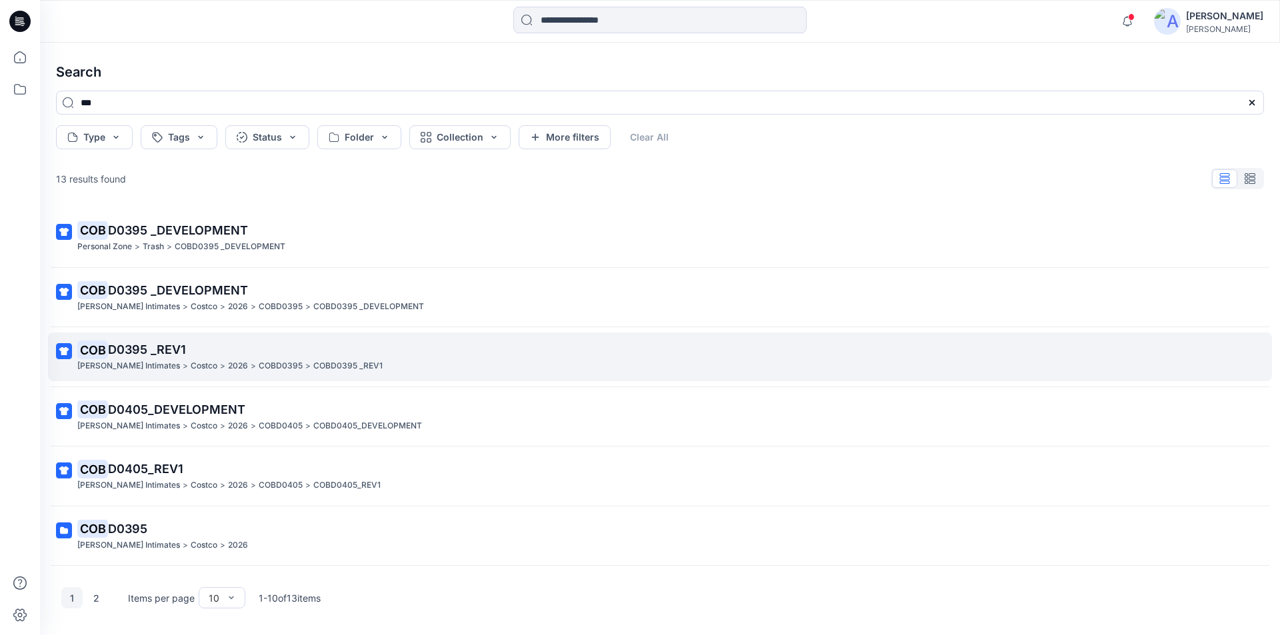
click at [165, 358] on p "COB D0395 _REV1" at bounding box center [658, 350] width 1163 height 19
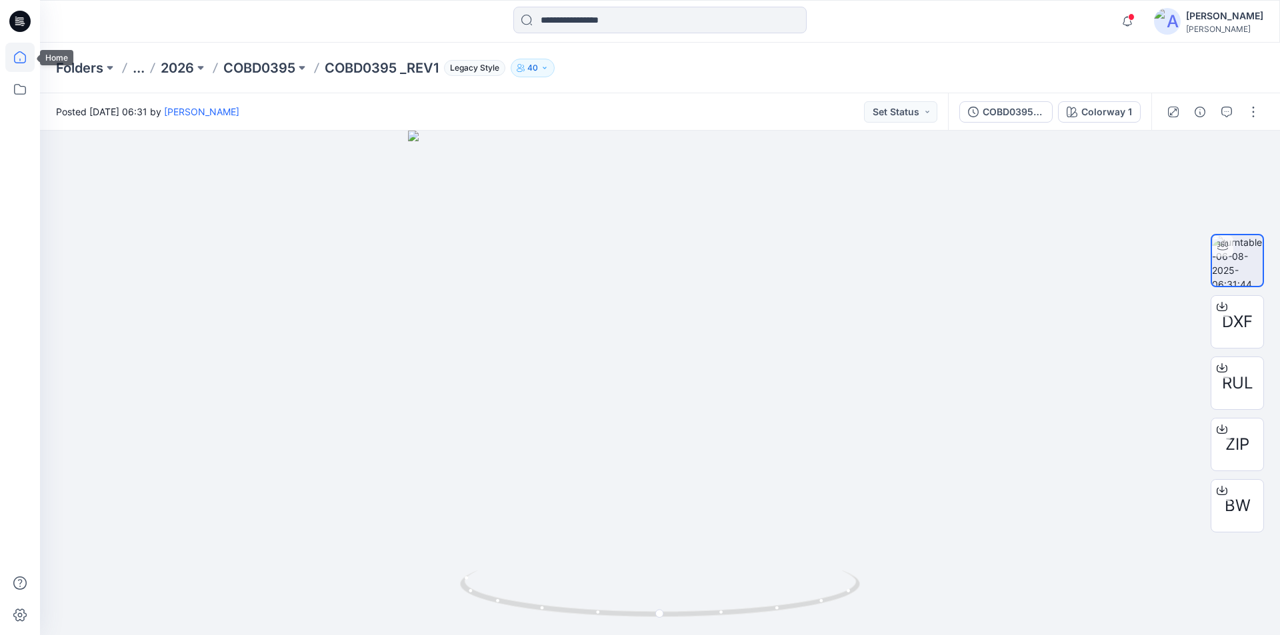
click at [28, 59] on icon at bounding box center [19, 57] width 29 height 29
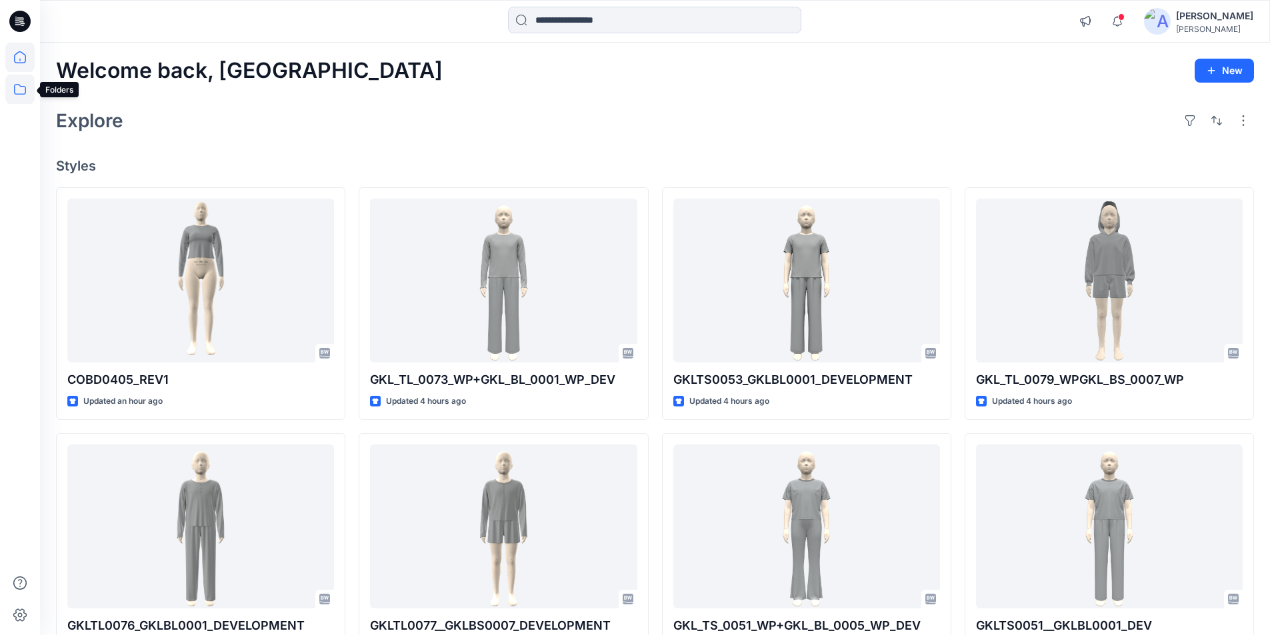
click at [19, 91] on icon at bounding box center [19, 89] width 29 height 29
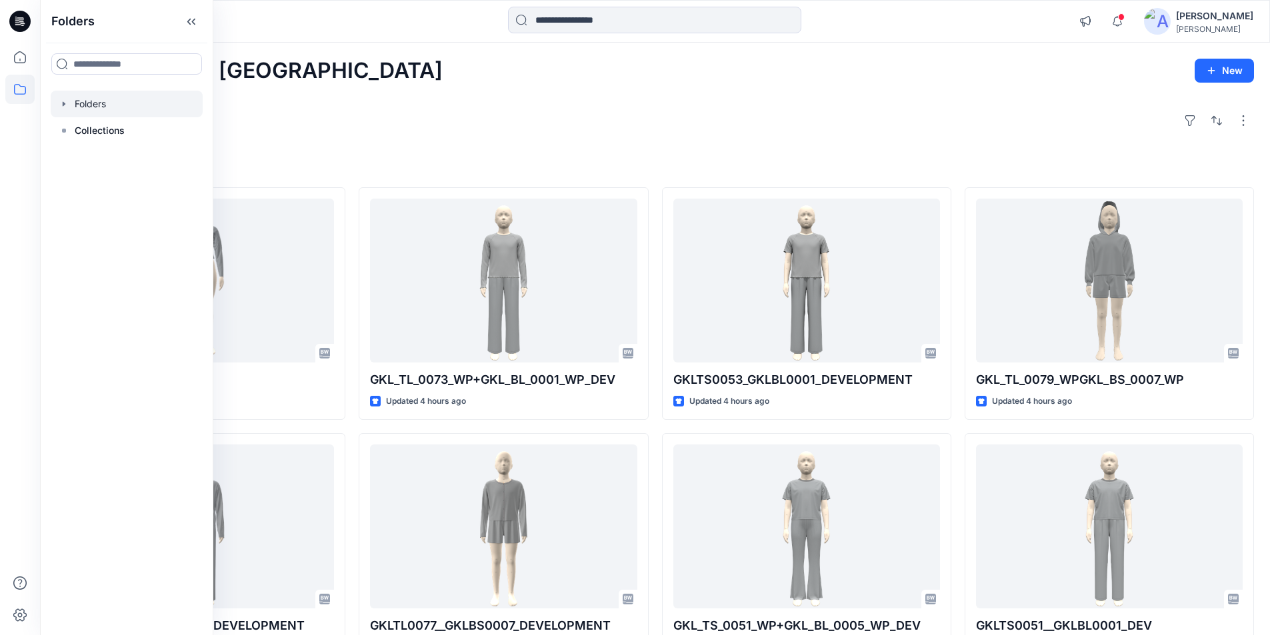
click at [79, 103] on div at bounding box center [127, 104] width 152 height 27
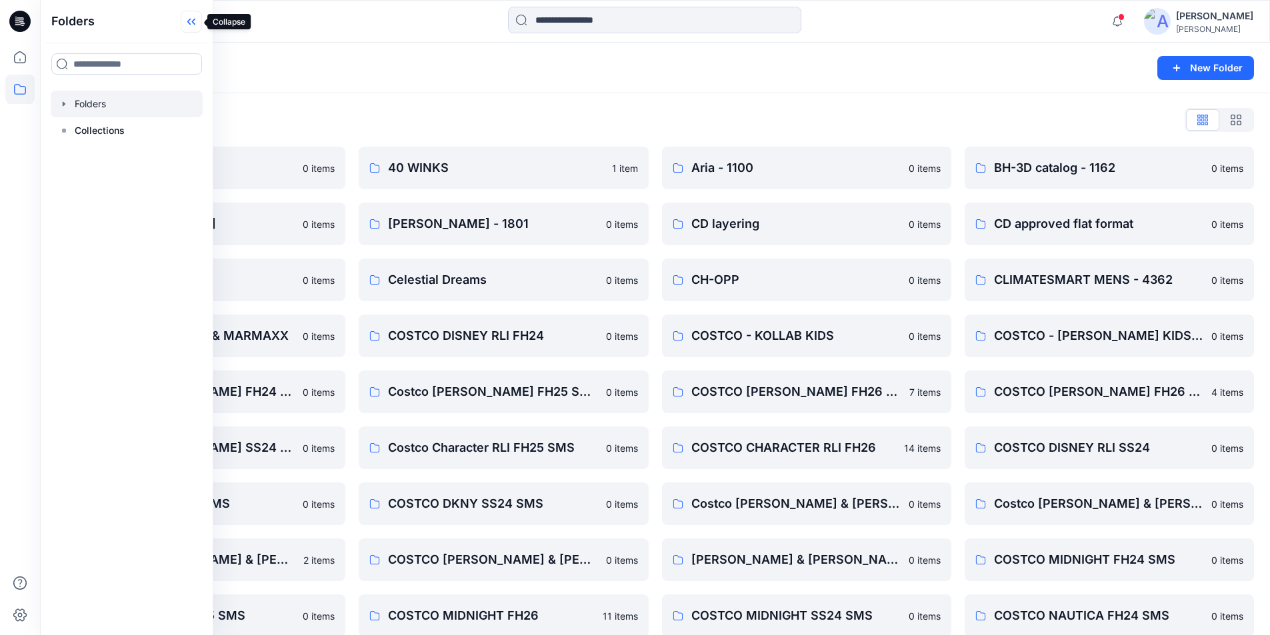
click at [193, 22] on icon at bounding box center [193, 22] width 3 height 7
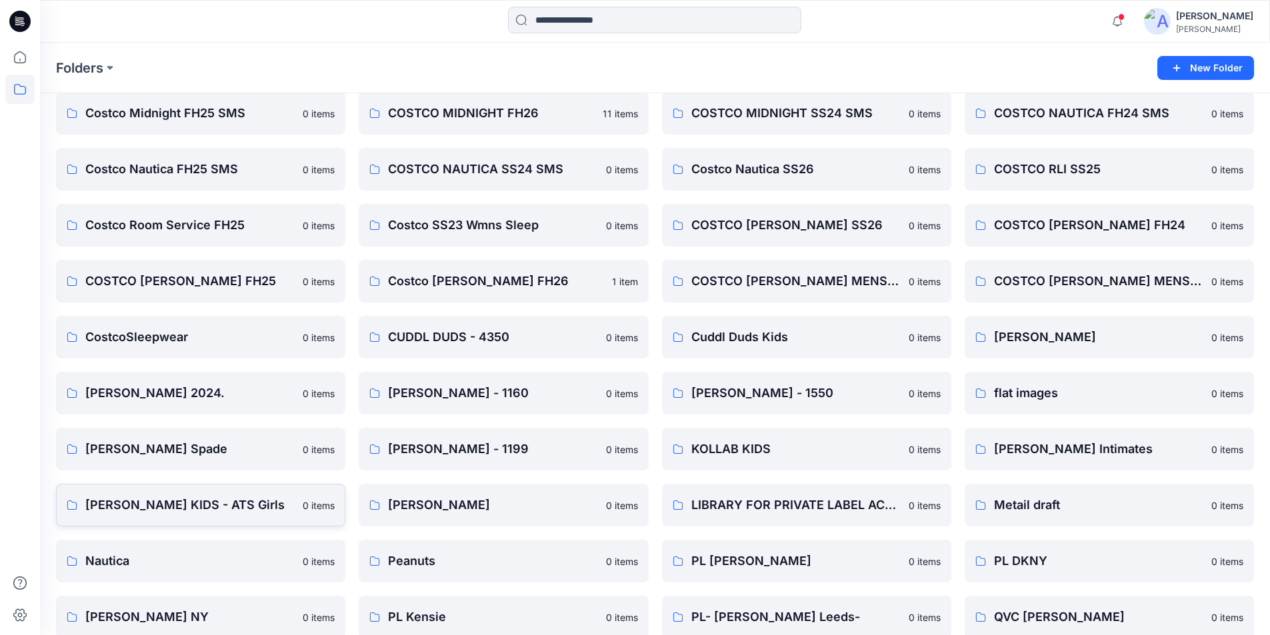
scroll to position [479, 0]
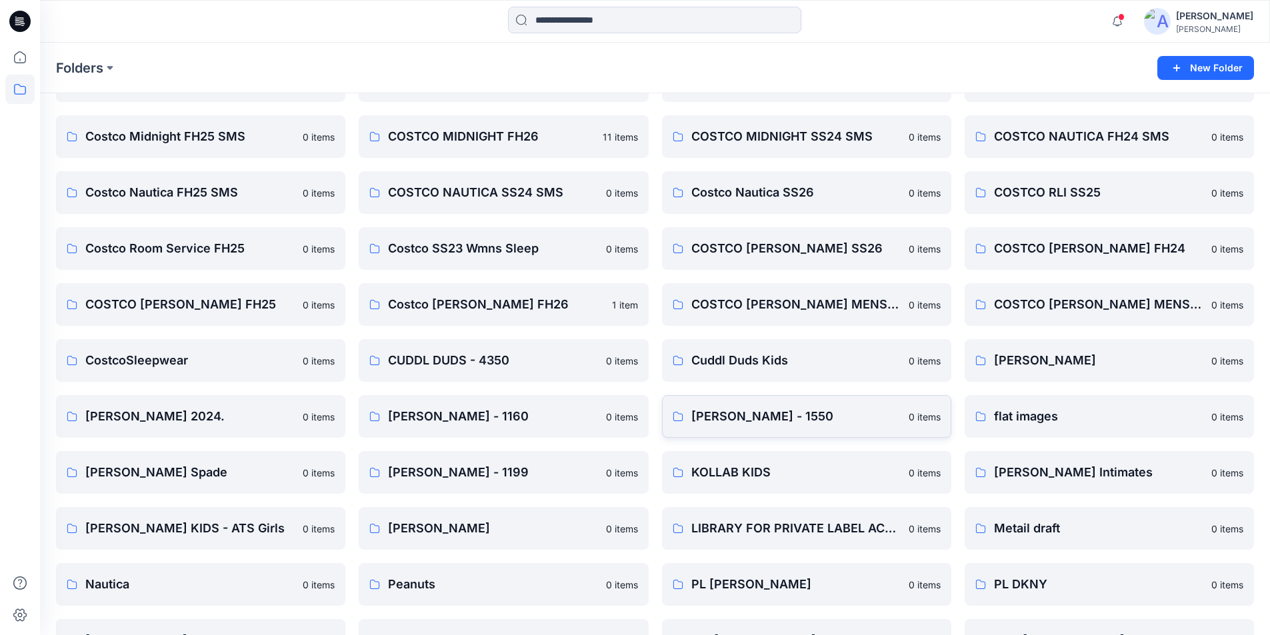
click at [702, 412] on p "Ellen Tracy - 1550" at bounding box center [795, 416] width 209 height 19
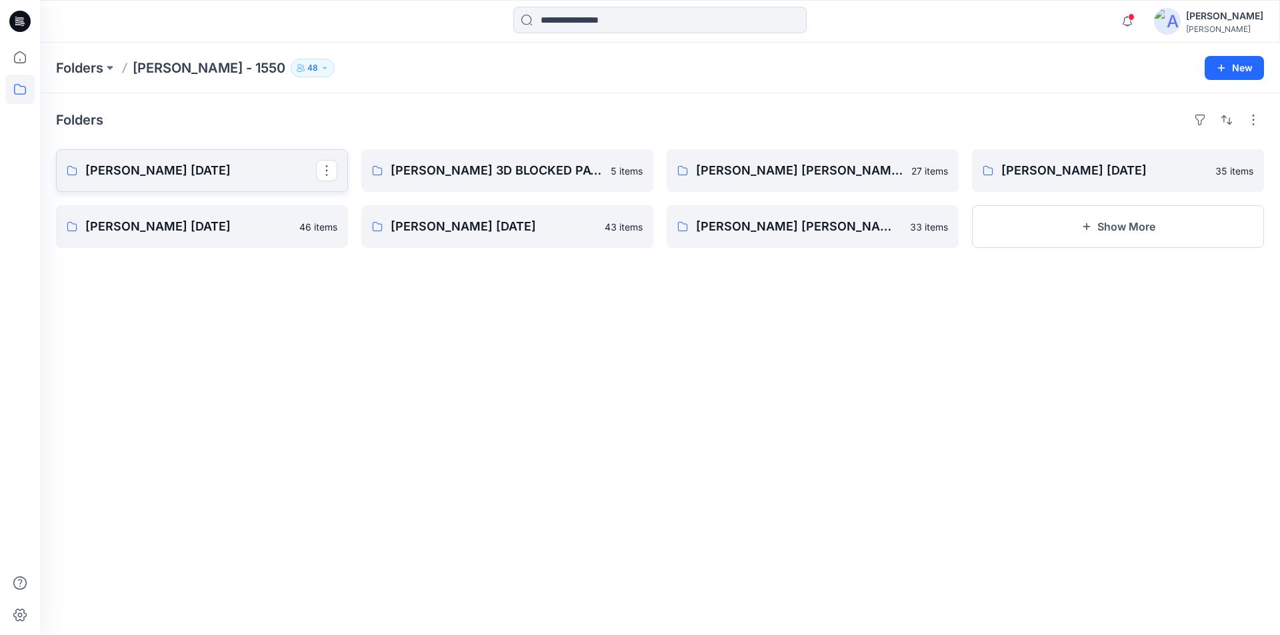
click at [157, 185] on link "[PERSON_NAME] [DATE]" at bounding box center [202, 170] width 292 height 43
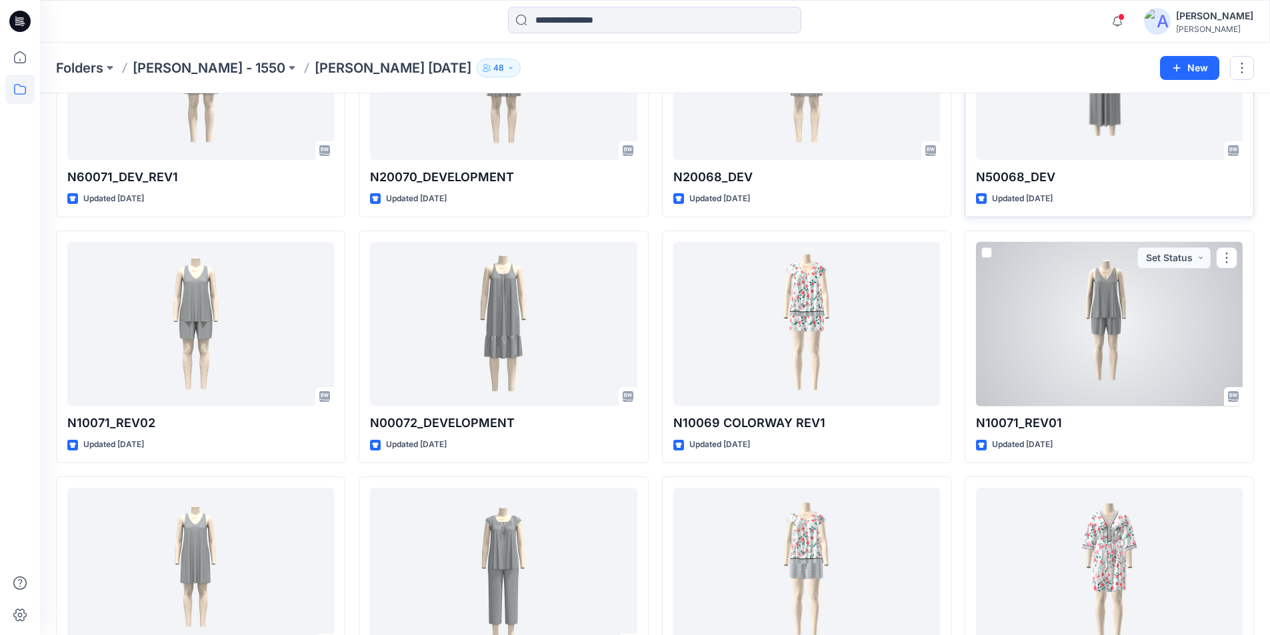
scroll to position [1041, 0]
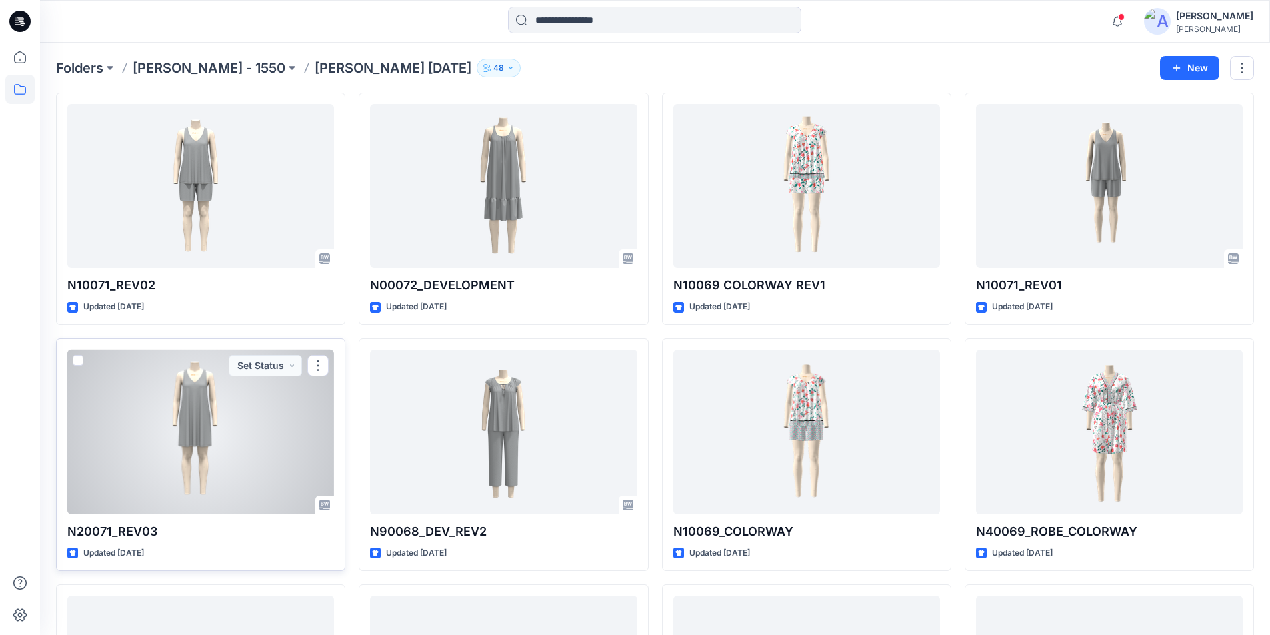
click at [289, 445] on div at bounding box center [200, 432] width 267 height 165
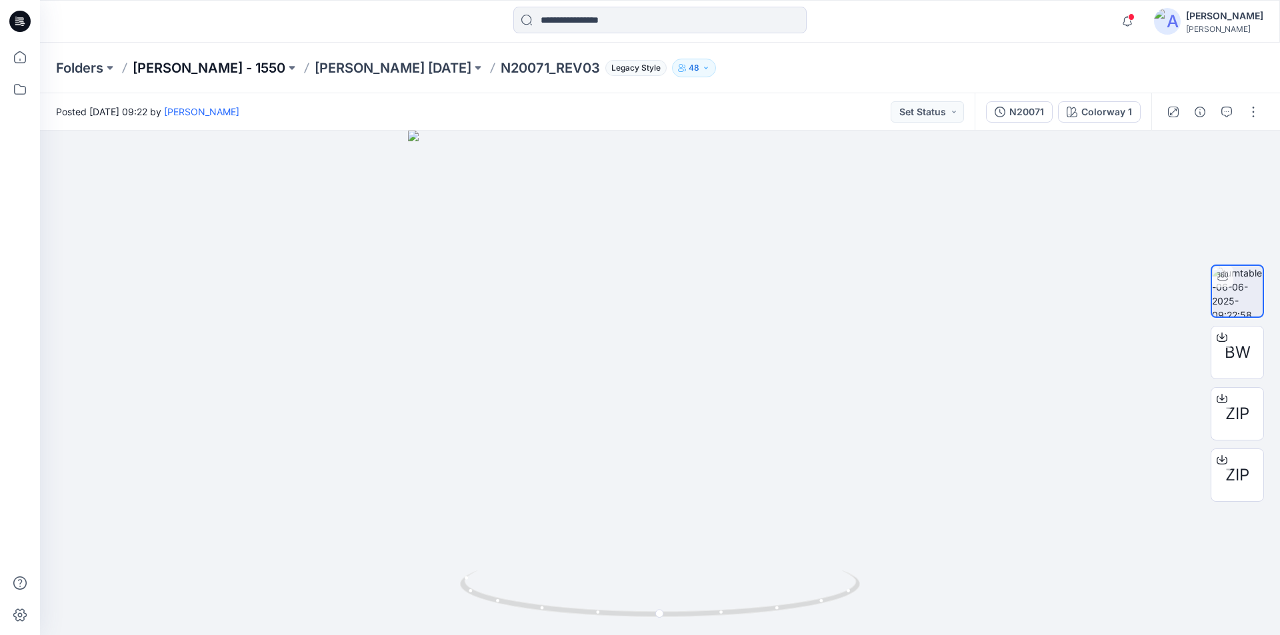
click at [231, 69] on p "Ellen Tracy - 1550" at bounding box center [209, 68] width 153 height 19
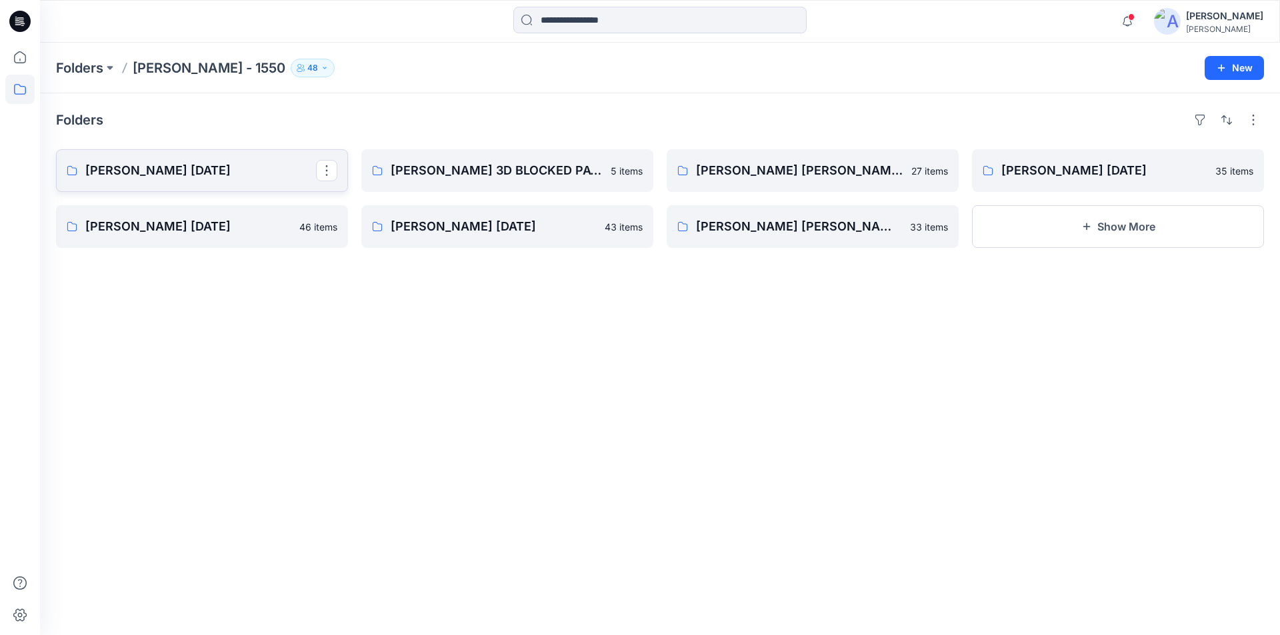
click at [197, 173] on p "[PERSON_NAME] [DATE]" at bounding box center [200, 170] width 231 height 19
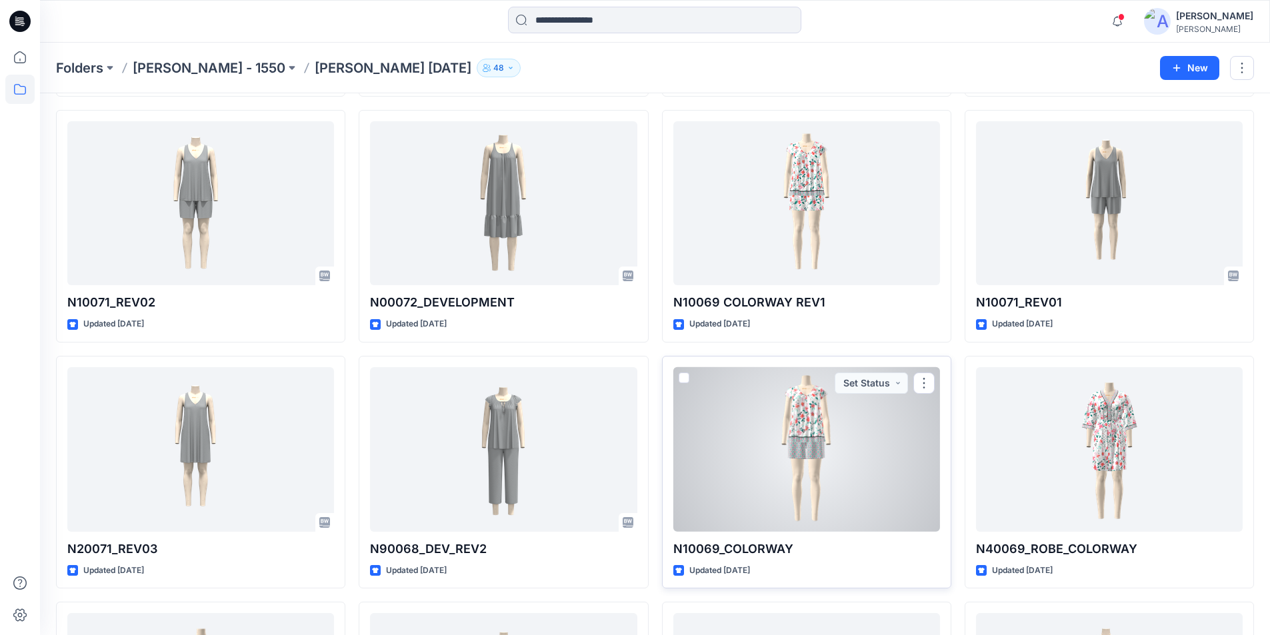
scroll to position [1000, 0]
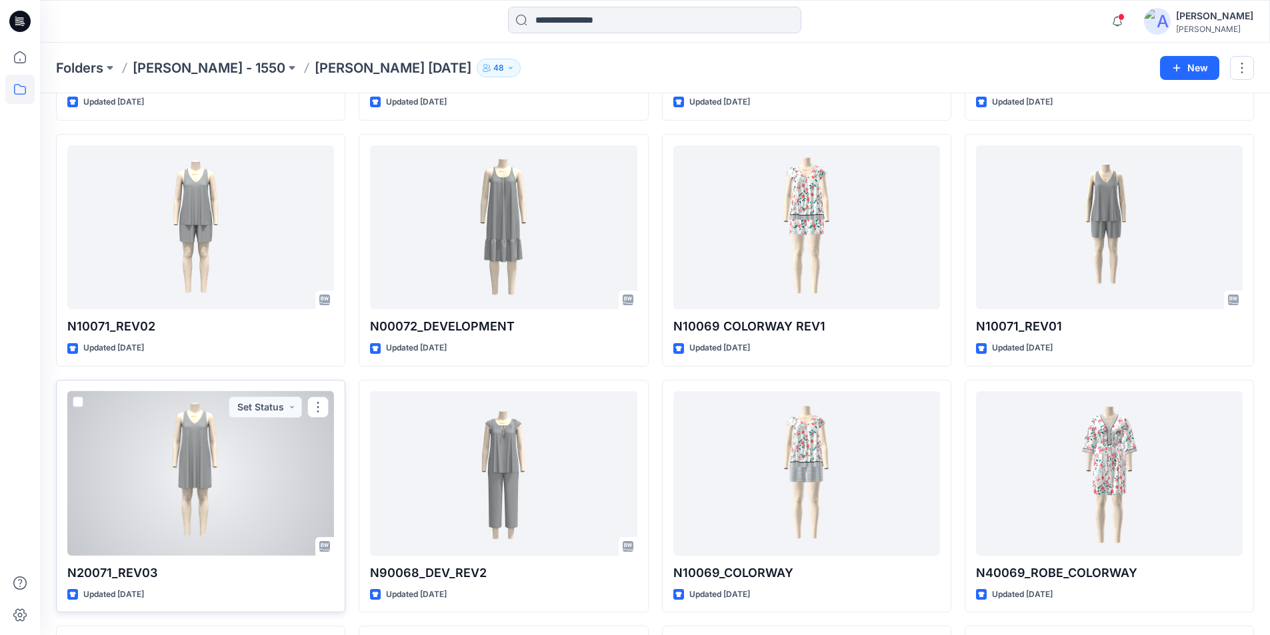
click at [177, 517] on div at bounding box center [200, 473] width 267 height 165
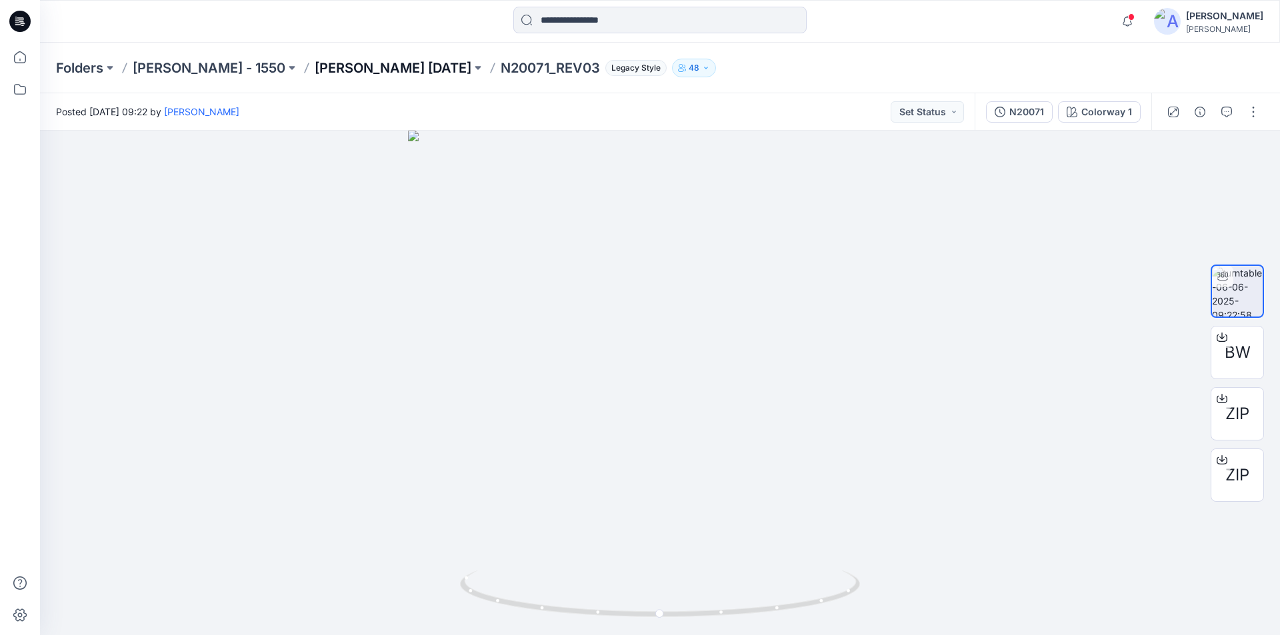
click at [379, 63] on p "[PERSON_NAME] [DATE]" at bounding box center [393, 68] width 157 height 19
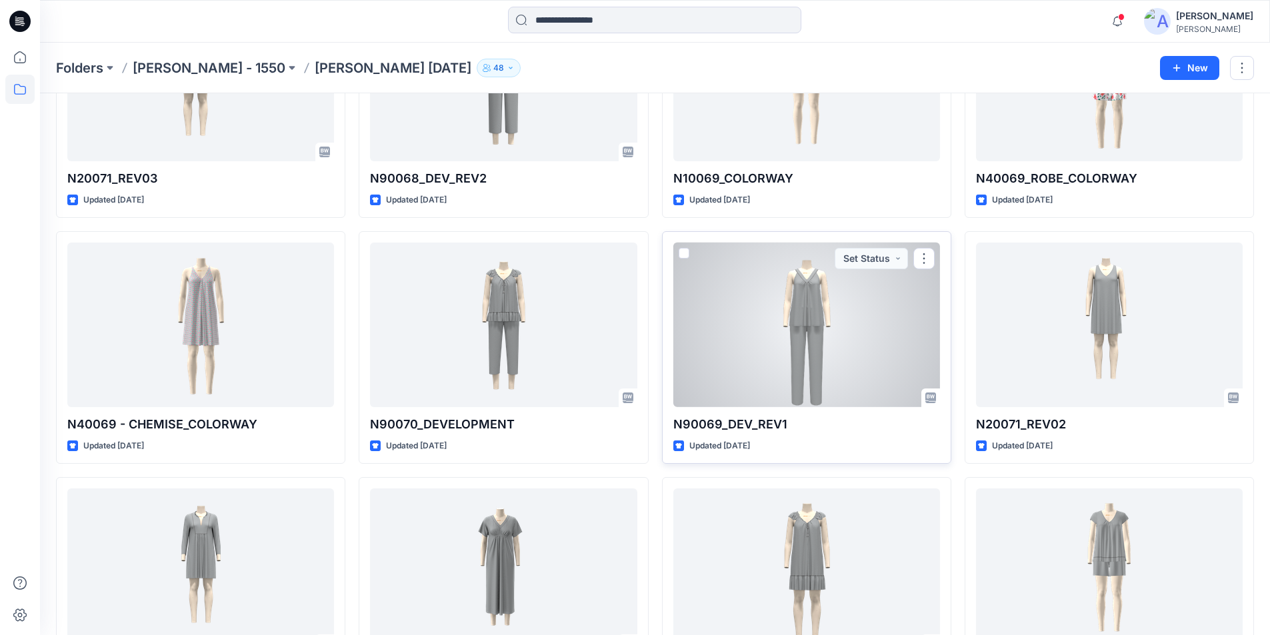
scroll to position [1400, 0]
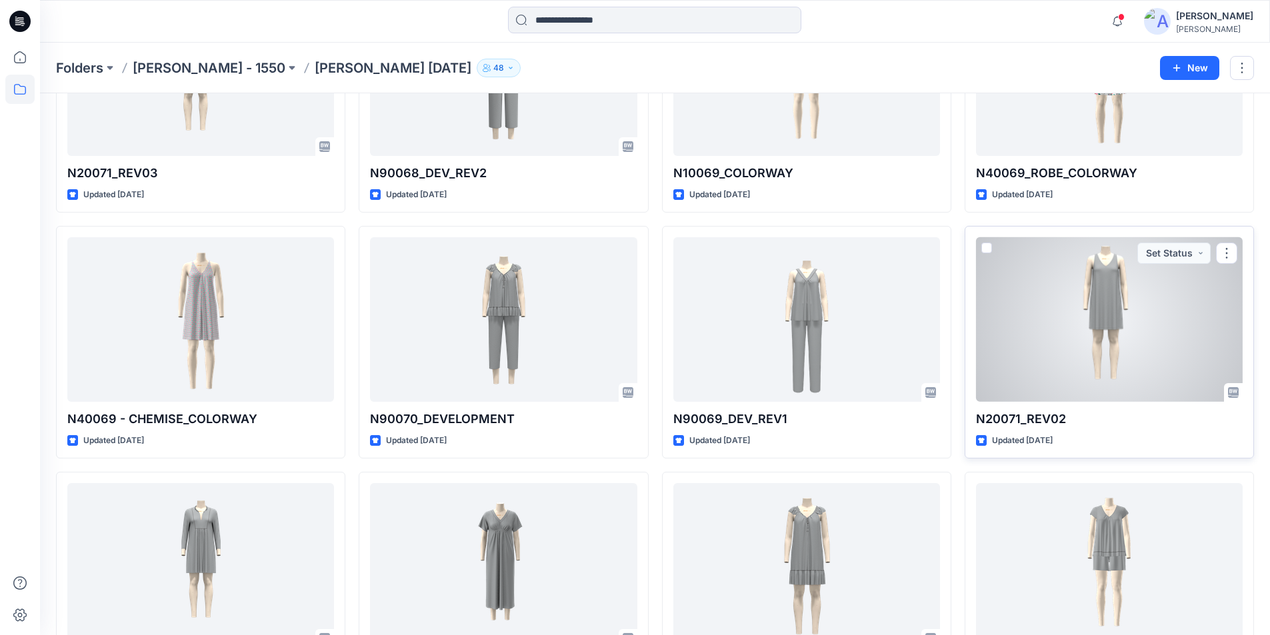
click at [1076, 346] on div at bounding box center [1109, 319] width 267 height 165
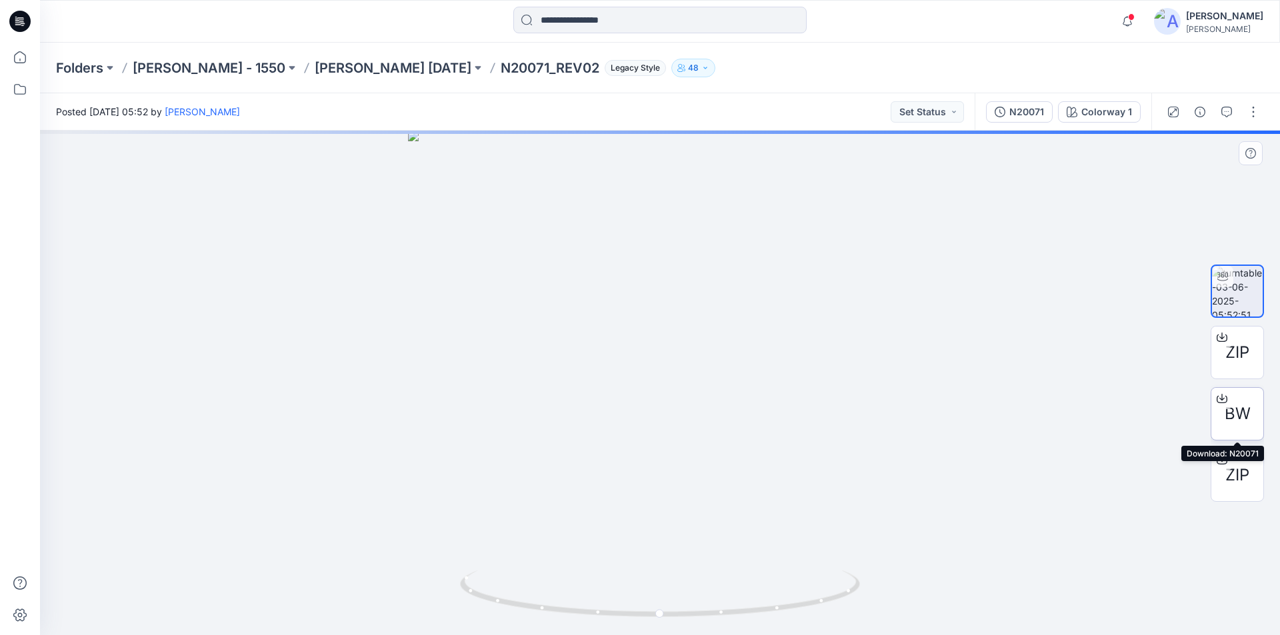
click at [1239, 409] on span "BW" at bounding box center [1238, 414] width 26 height 24
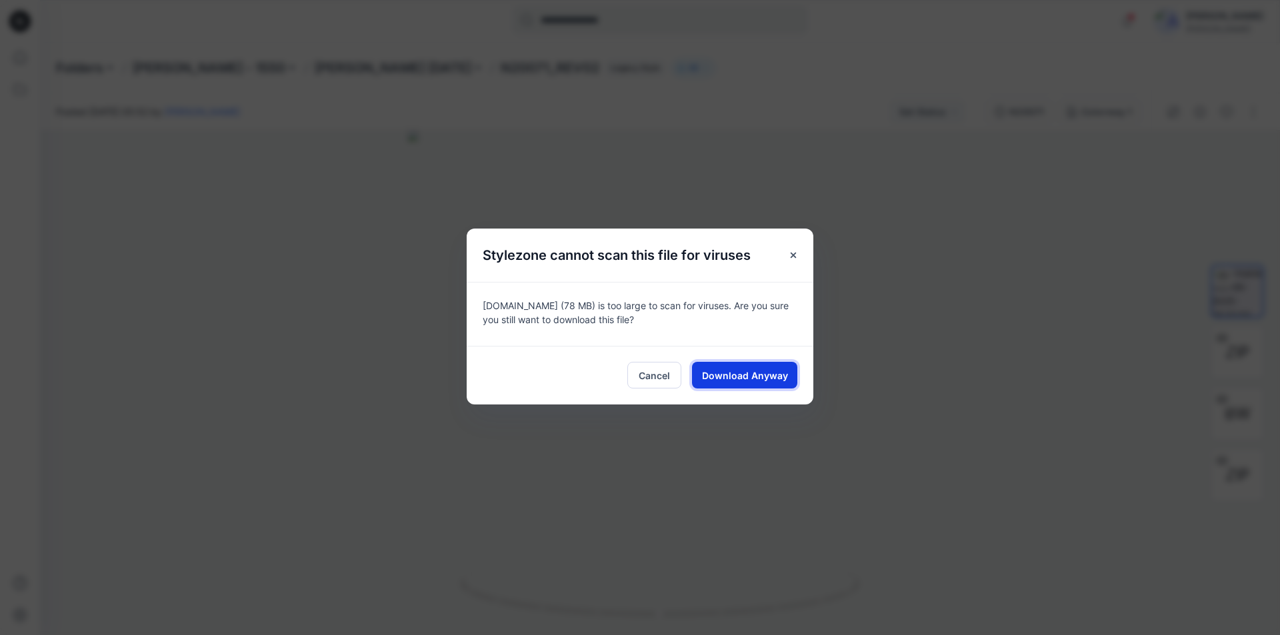
click at [781, 377] on span "Download Anyway" at bounding box center [745, 376] width 86 height 14
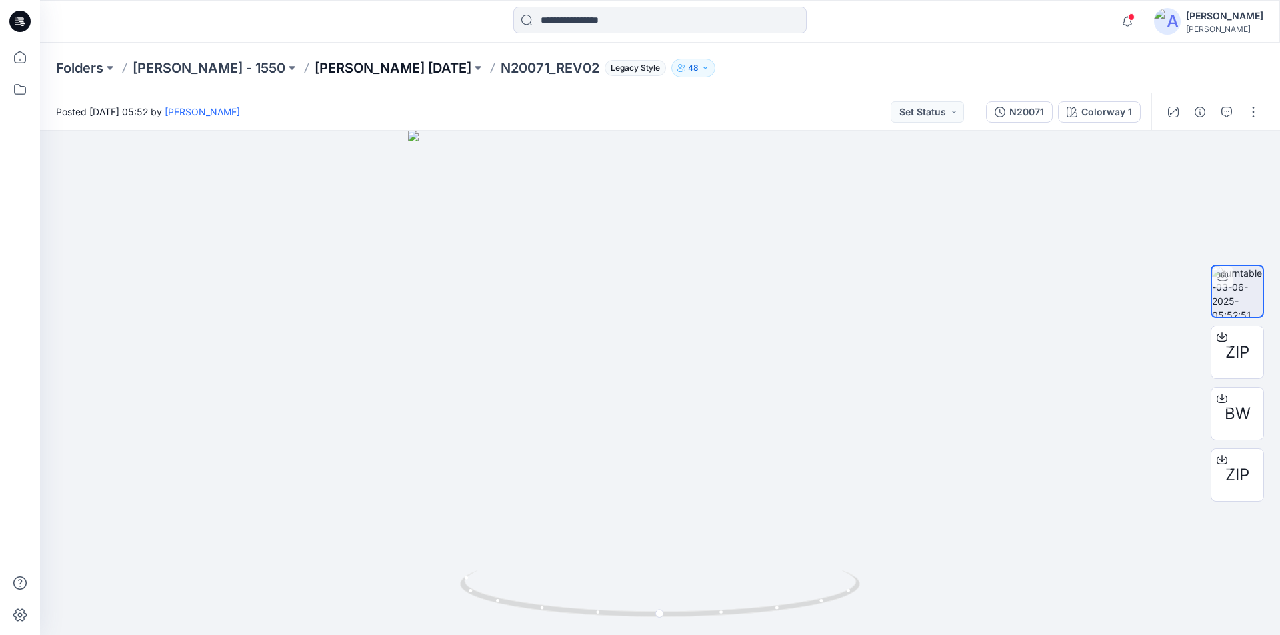
click at [328, 71] on p "[PERSON_NAME] [DATE]" at bounding box center [393, 68] width 157 height 19
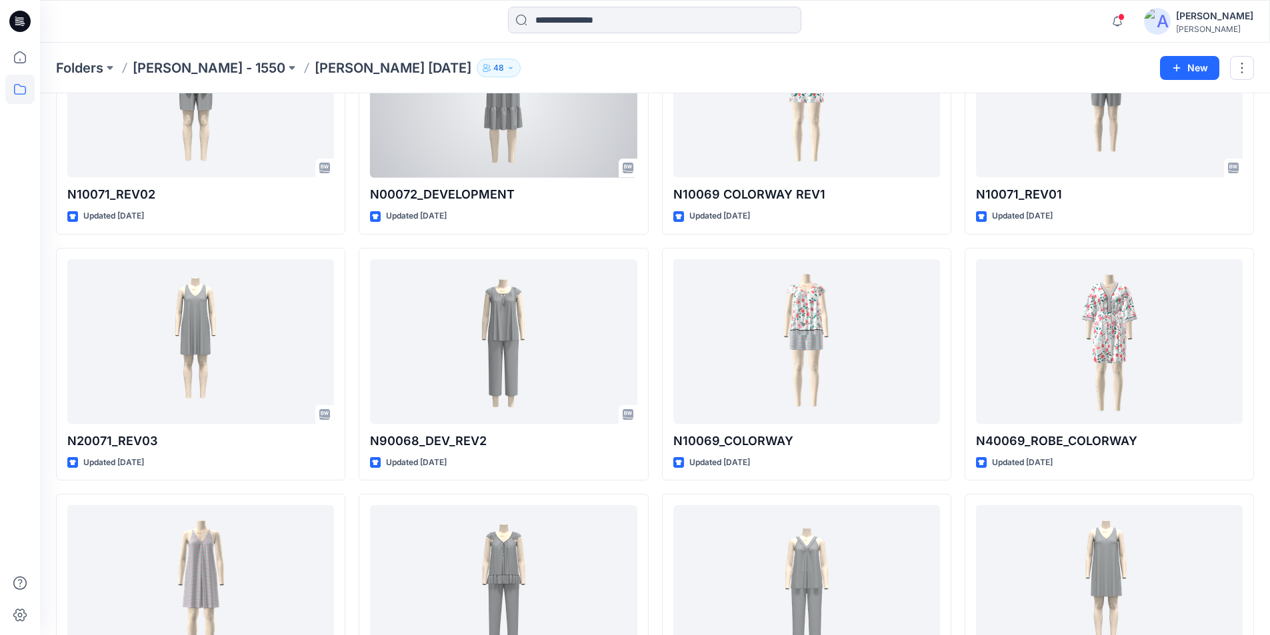
scroll to position [1133, 0]
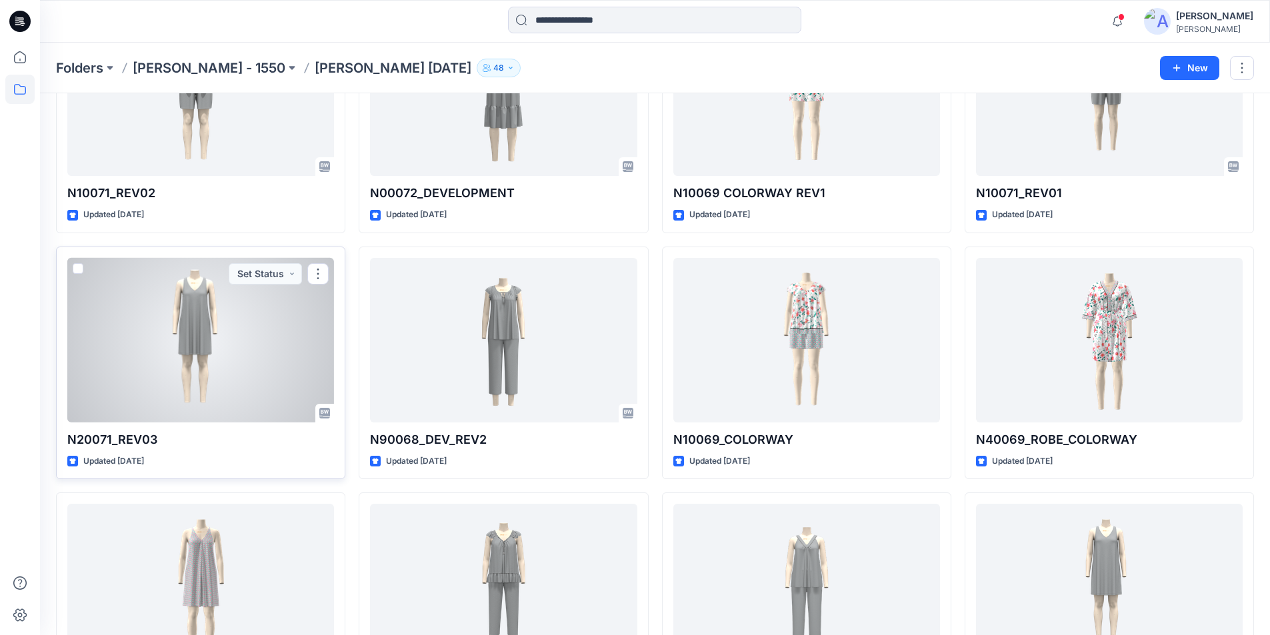
click at [258, 352] on div at bounding box center [200, 340] width 267 height 165
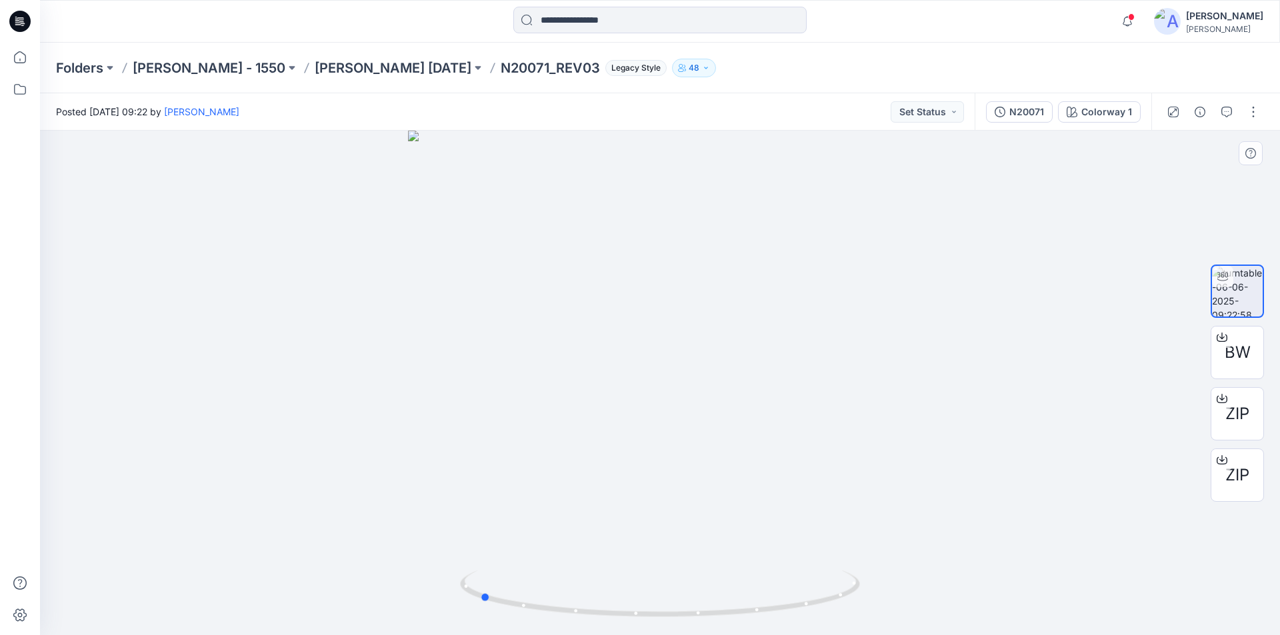
drag, startPoint x: 663, startPoint y: 615, endPoint x: 883, endPoint y: 555, distance: 227.4
click at [883, 555] on div at bounding box center [660, 383] width 1240 height 505
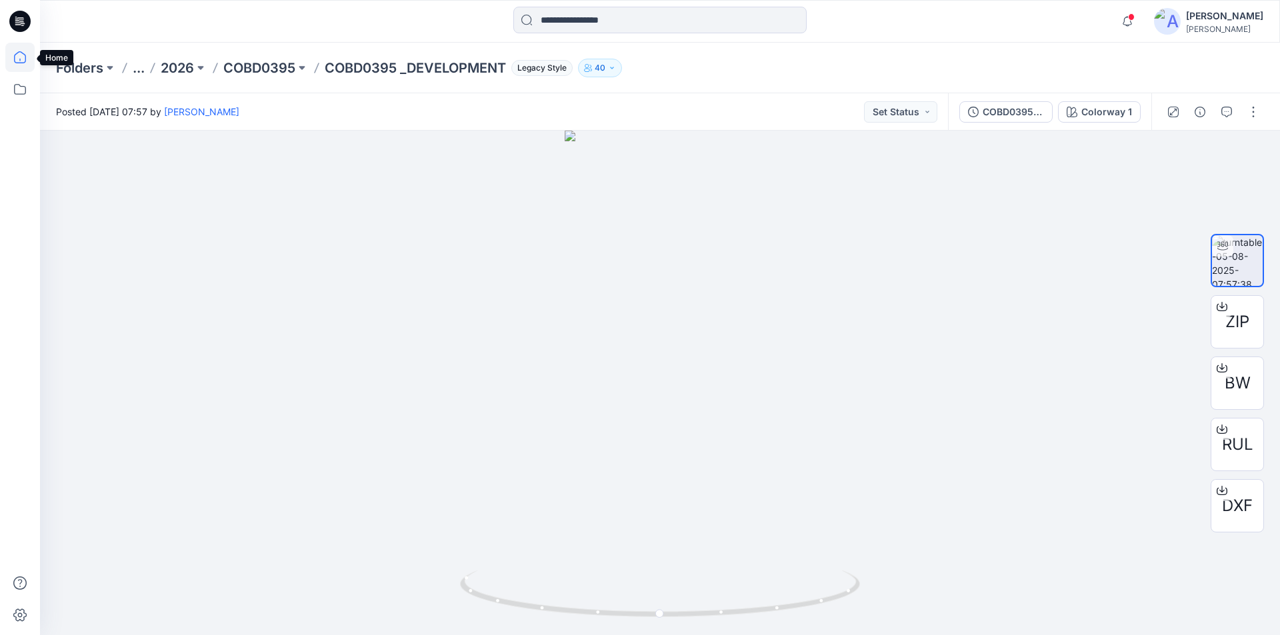
click at [7, 57] on icon at bounding box center [19, 57] width 29 height 29
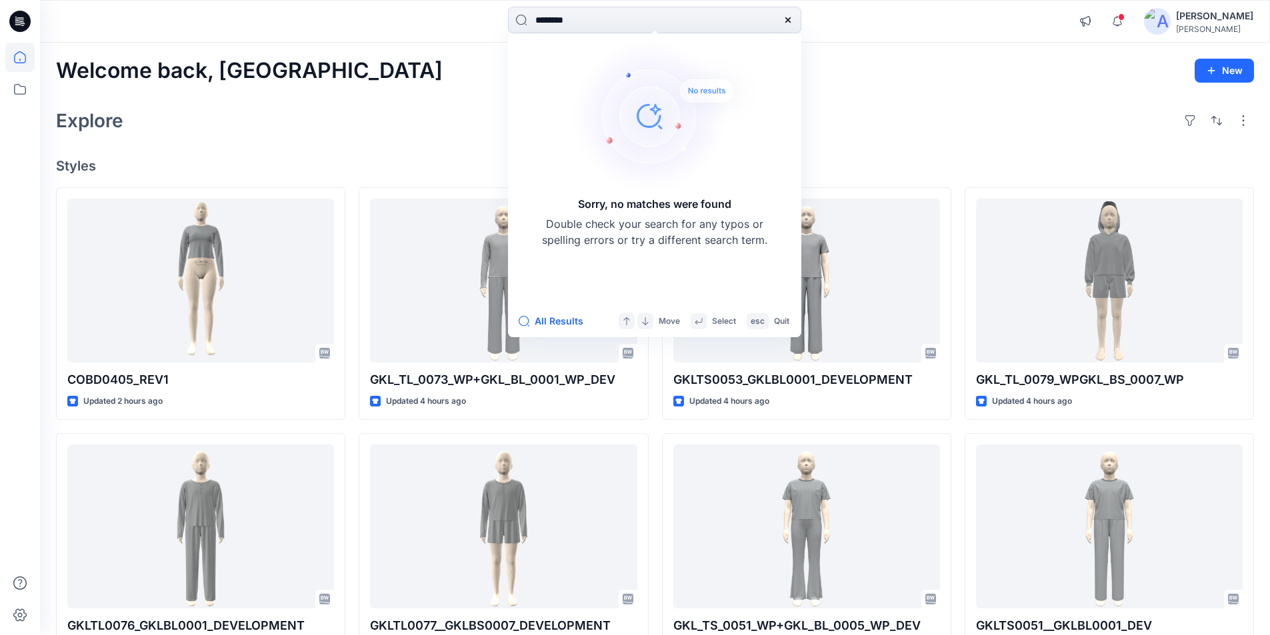
type input "********"
click at [789, 20] on icon at bounding box center [788, 20] width 11 height 11
